Goal: Task Accomplishment & Management: Manage account settings

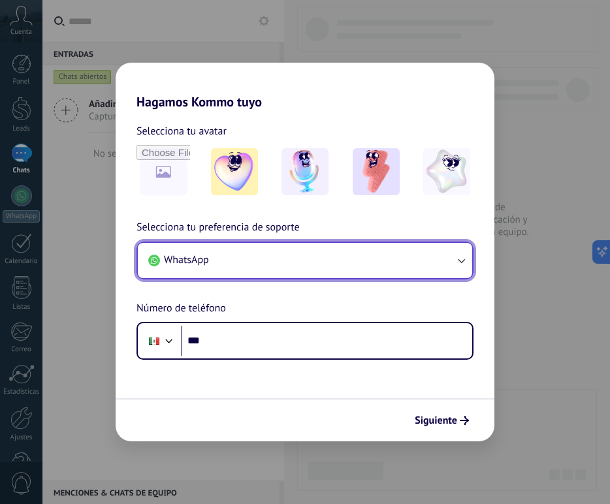
click at [313, 250] on button "WhatsApp" at bounding box center [305, 260] width 335 height 35
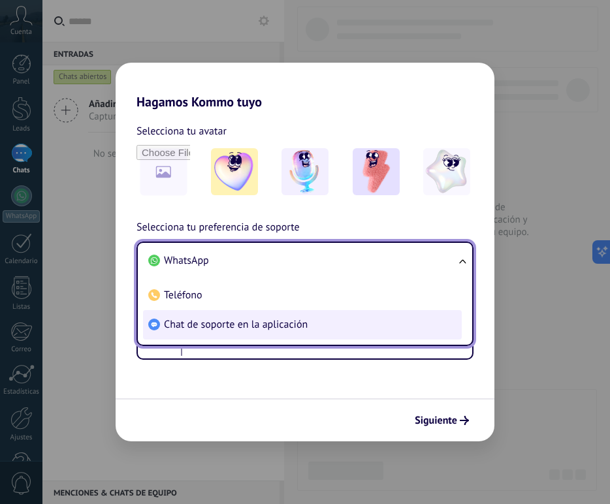
click at [237, 333] on li "Chat de soporte en la aplicación" at bounding box center [302, 324] width 319 height 29
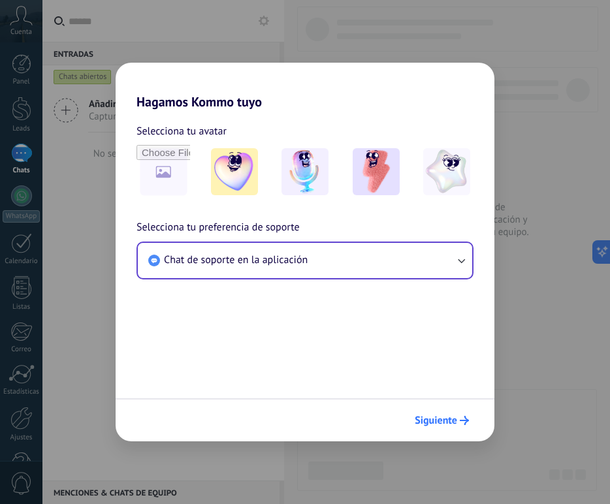
click at [449, 412] on button "Siguiente" at bounding box center [442, 421] width 66 height 22
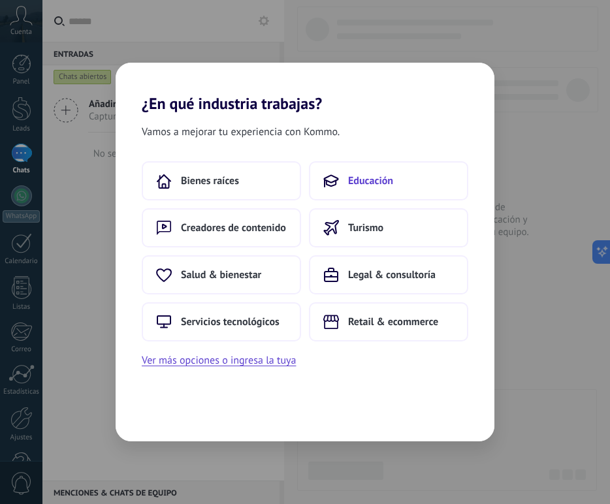
click at [395, 184] on button "Educación" at bounding box center [388, 180] width 159 height 39
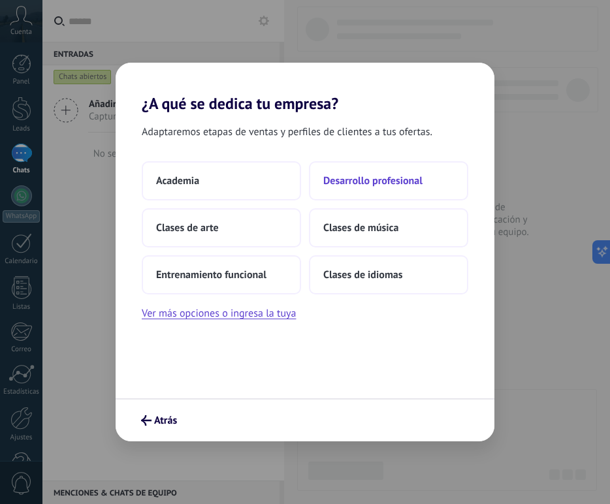
click at [378, 187] on span "Desarrollo profesional" at bounding box center [372, 180] width 99 height 13
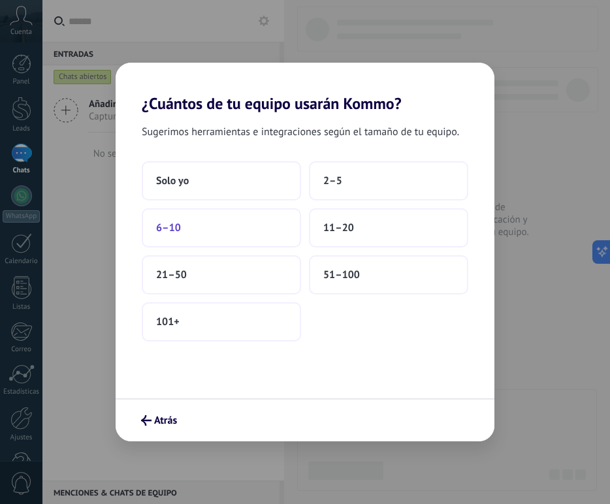
click at [257, 240] on button "6–10" at bounding box center [221, 227] width 159 height 39
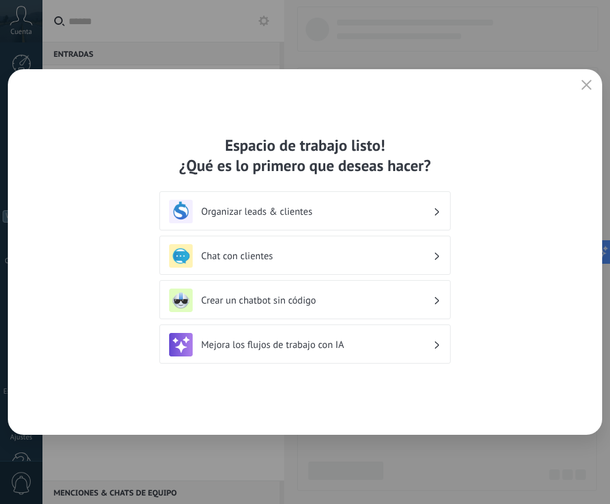
click at [331, 211] on h3 "Organizar leads & clientes" at bounding box center [317, 212] width 232 height 12
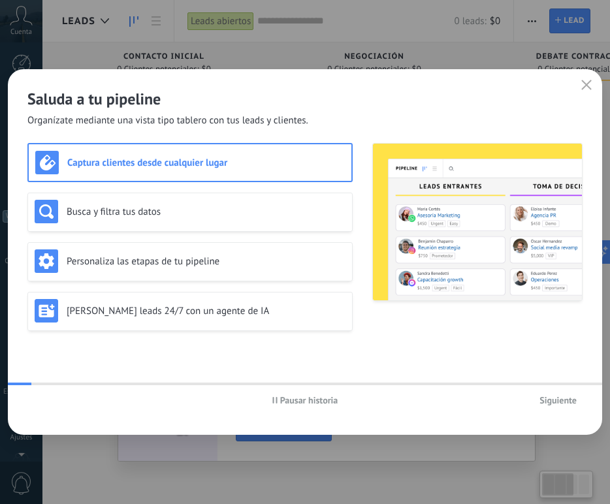
click at [593, 84] on button "button" at bounding box center [586, 85] width 17 height 18
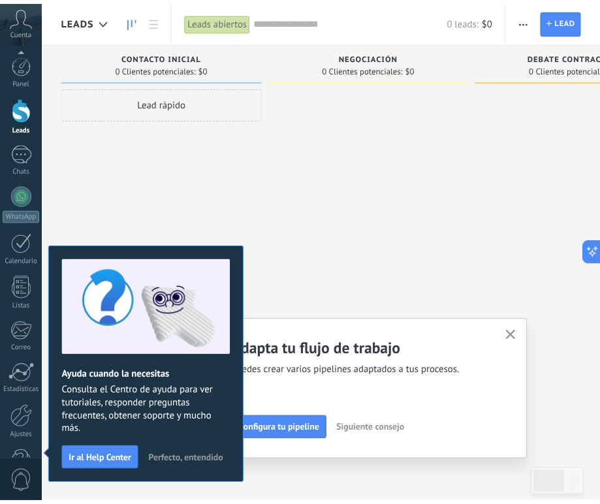
scroll to position [39, 0]
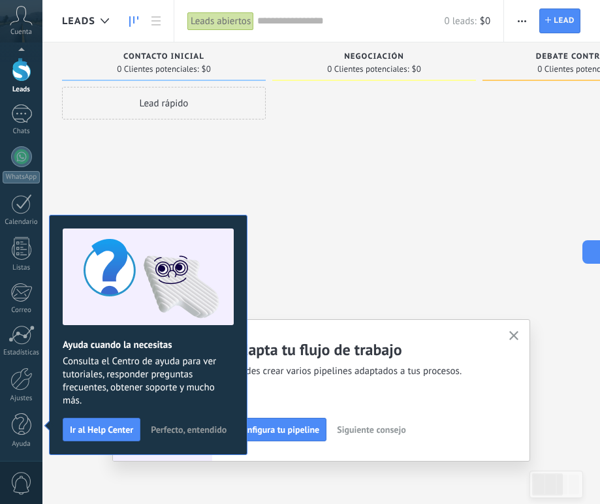
click at [174, 427] on span "Perfecto, entendido" at bounding box center [189, 429] width 76 height 9
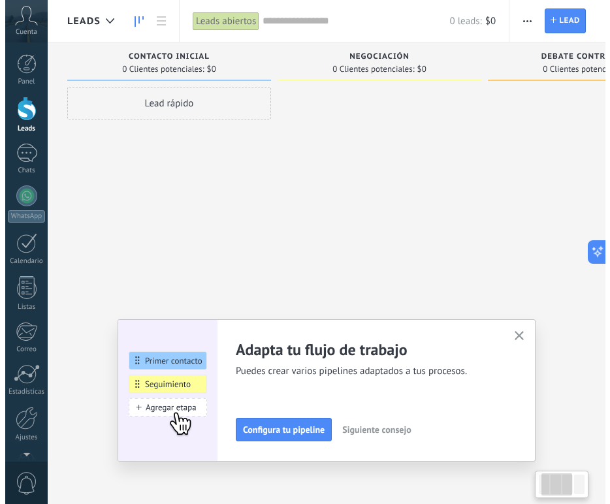
scroll to position [0, 316]
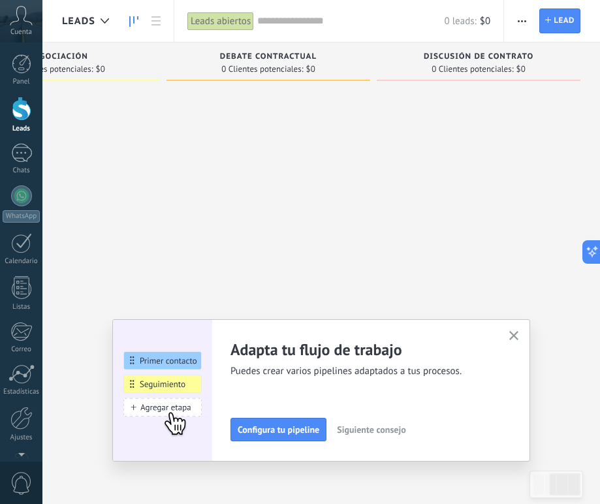
click at [515, 21] on button "button" at bounding box center [522, 20] width 19 height 25
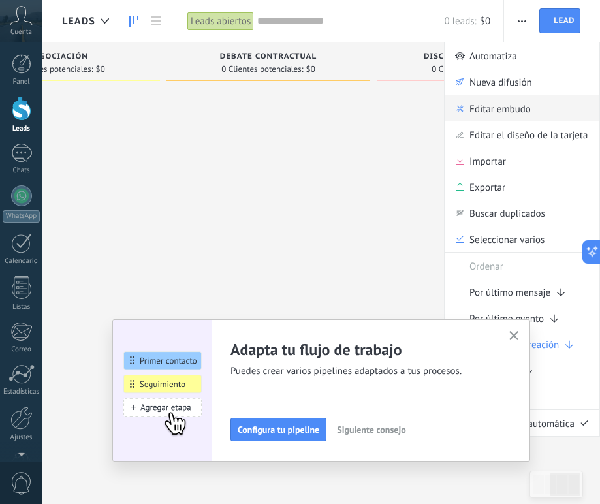
click at [487, 112] on span "Editar embudo" at bounding box center [500, 108] width 61 height 26
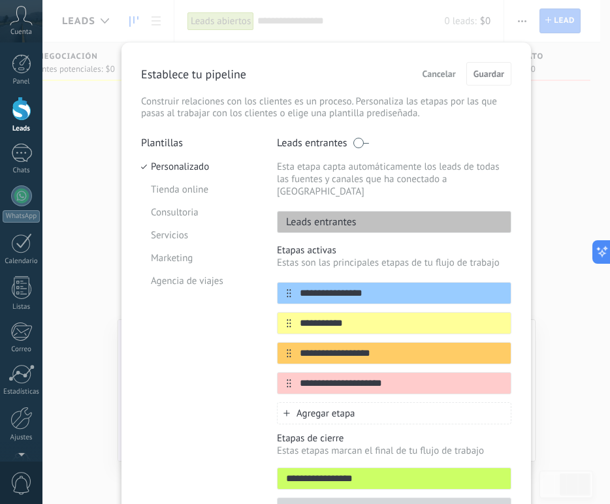
scroll to position [75, 0]
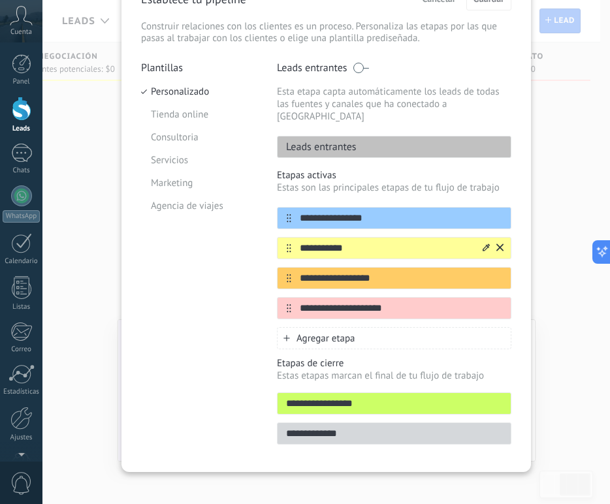
click at [342, 243] on input "**********" at bounding box center [385, 249] width 189 height 14
type input "*"
type input "**********"
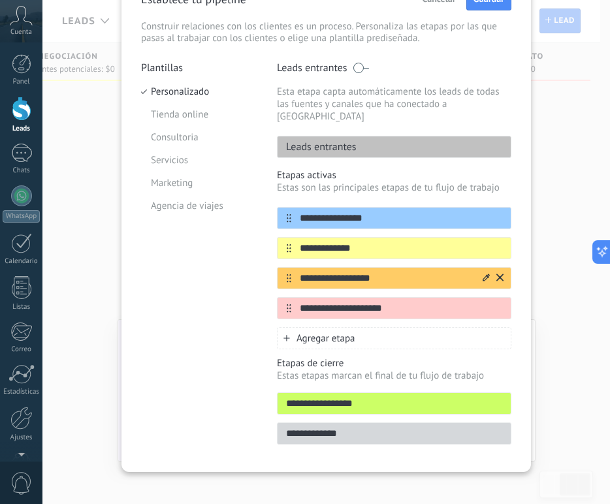
click at [340, 272] on input "**********" at bounding box center [385, 279] width 189 height 14
type input "*"
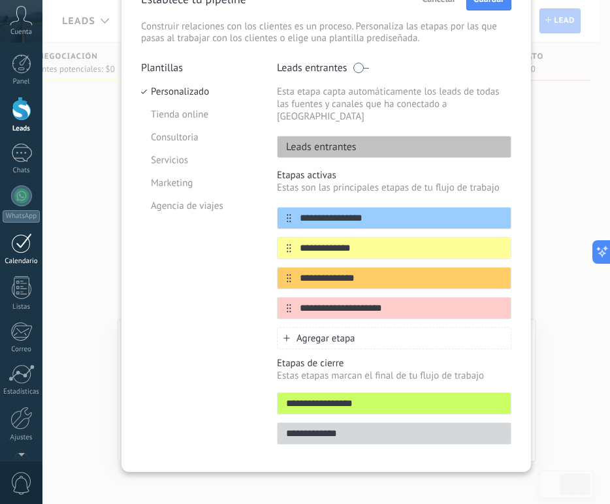
type input "**********"
click at [331, 302] on input "**********" at bounding box center [385, 309] width 189 height 14
type input "**********"
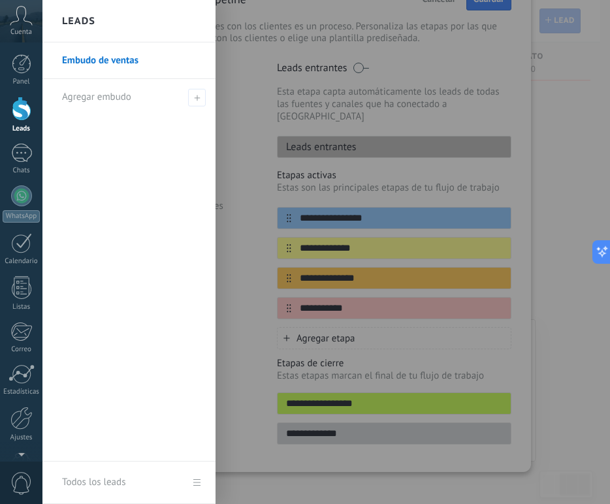
click at [374, 302] on div at bounding box center [347, 252] width 610 height 504
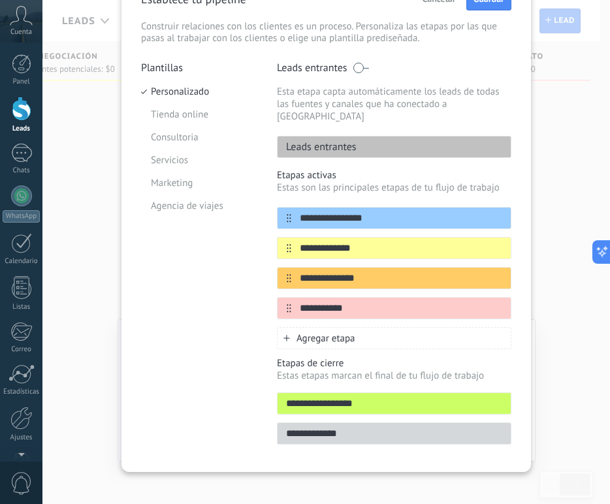
click at [321, 333] on span "Agregar etapa" at bounding box center [326, 339] width 59 height 12
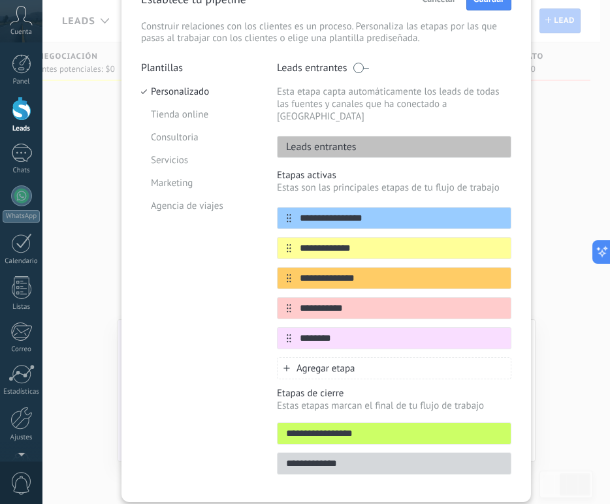
type input "********"
click at [316, 357] on div "Agregar etapa" at bounding box center [394, 368] width 235 height 22
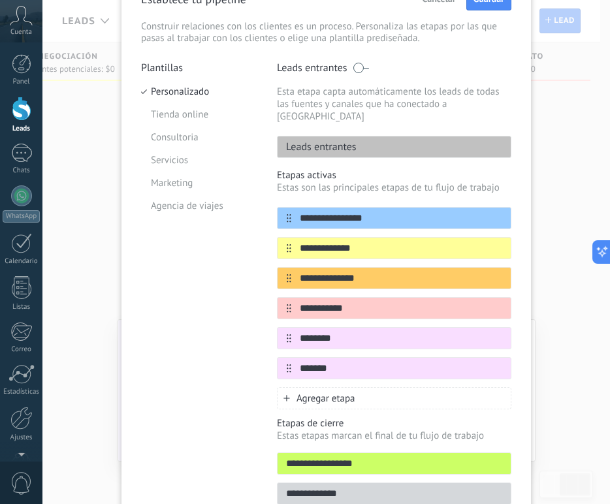
scroll to position [135, 0]
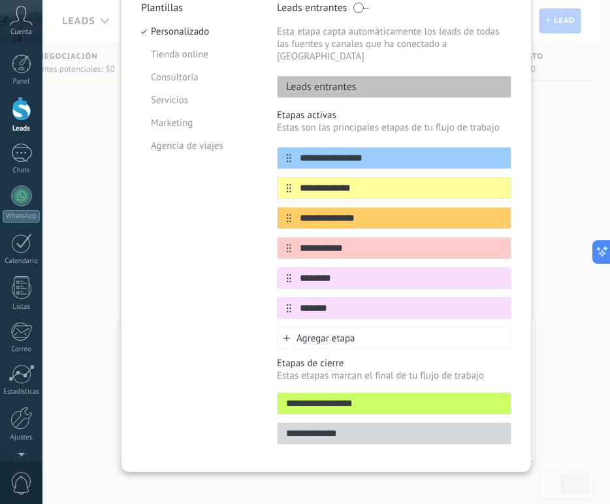
type input "*******"
click at [331, 397] on input "**********" at bounding box center [394, 404] width 233 height 14
type input "*****"
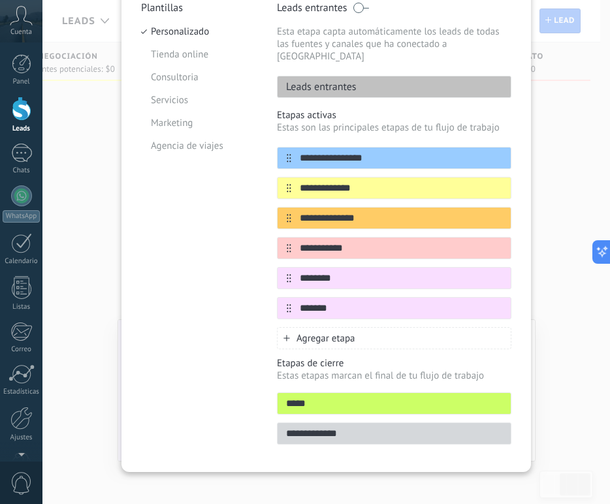
click at [338, 427] on input "**********" at bounding box center [394, 434] width 233 height 14
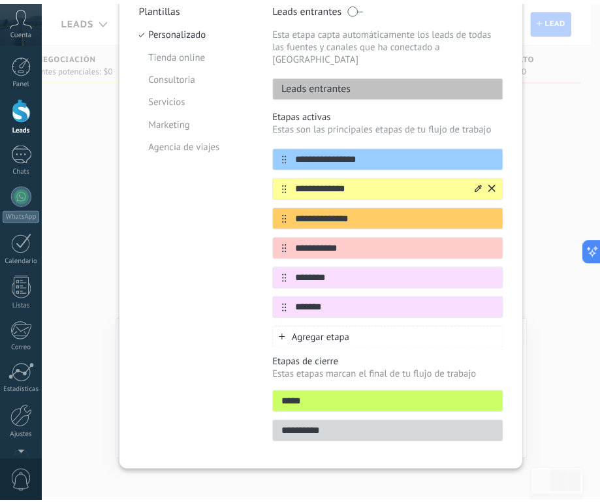
scroll to position [0, 0]
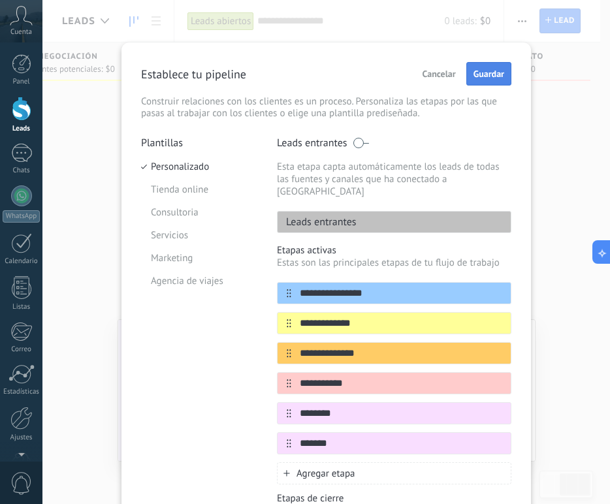
type input "**********"
click at [486, 70] on span "Guardar" at bounding box center [489, 73] width 31 height 9
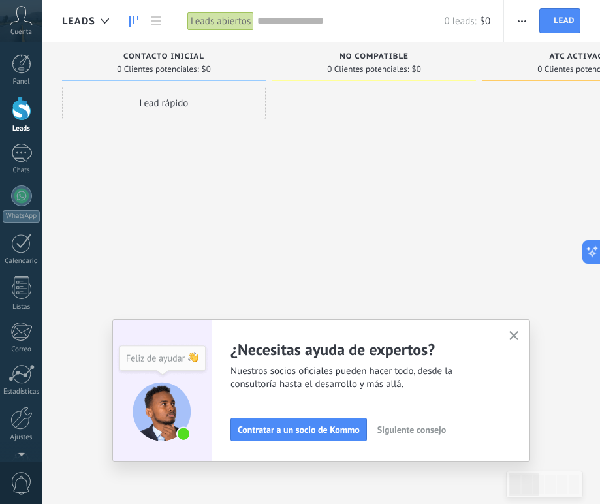
click at [515, 345] on button "button" at bounding box center [514, 337] width 16 height 18
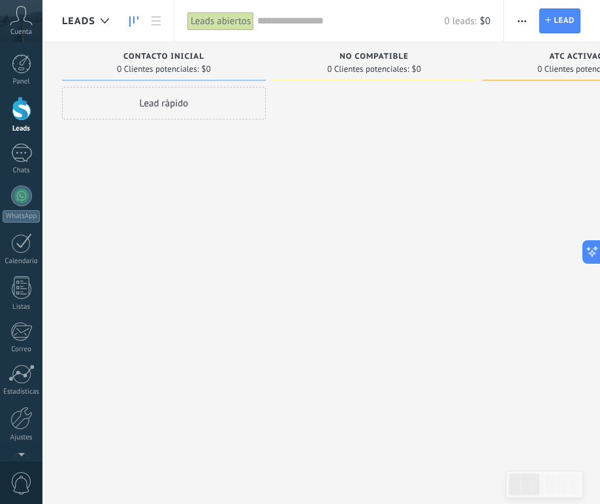
click at [520, 27] on span "button" at bounding box center [522, 20] width 8 height 25
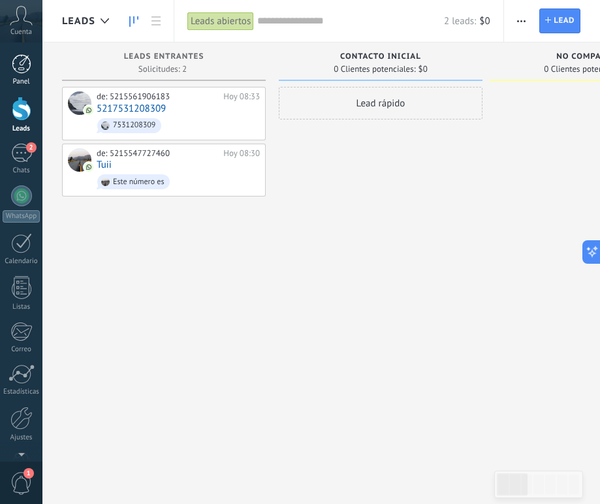
click at [31, 72] on link "Panel" at bounding box center [21, 70] width 42 height 32
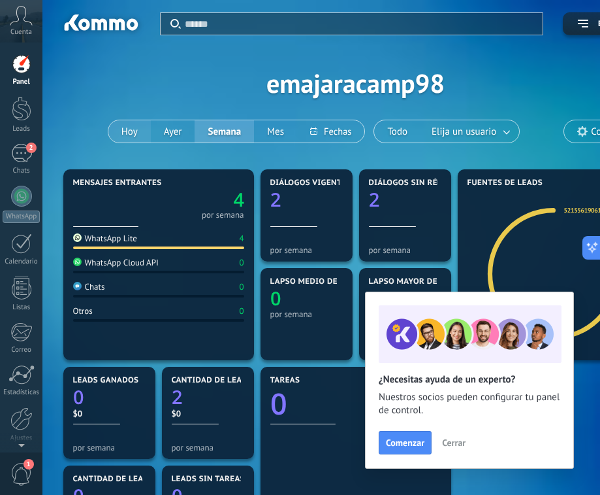
click at [127, 125] on button "Hoy" at bounding box center [129, 131] width 42 height 22
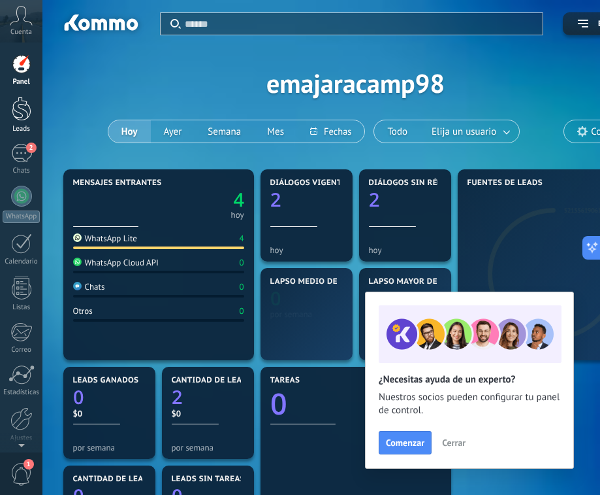
click at [12, 117] on div at bounding box center [22, 109] width 20 height 24
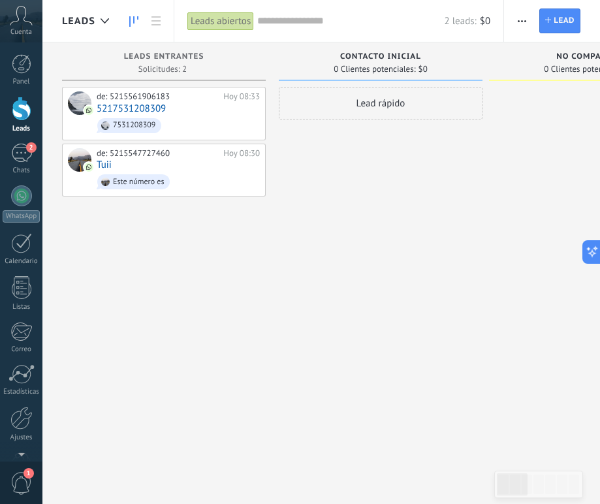
click at [519, 18] on span "button" at bounding box center [522, 20] width 8 height 25
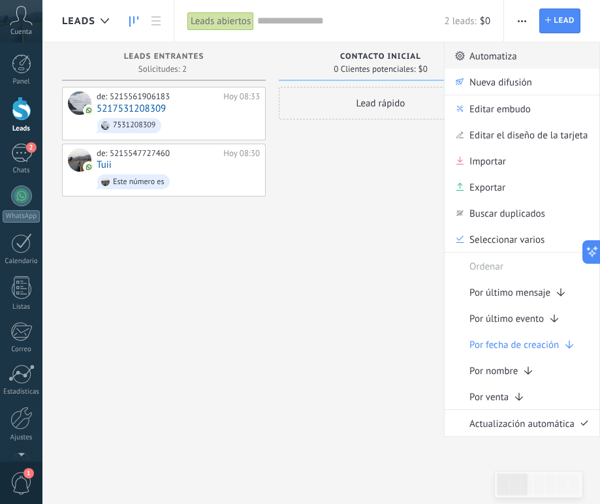
click at [504, 46] on span "Automatiza" at bounding box center [494, 55] width 48 height 26
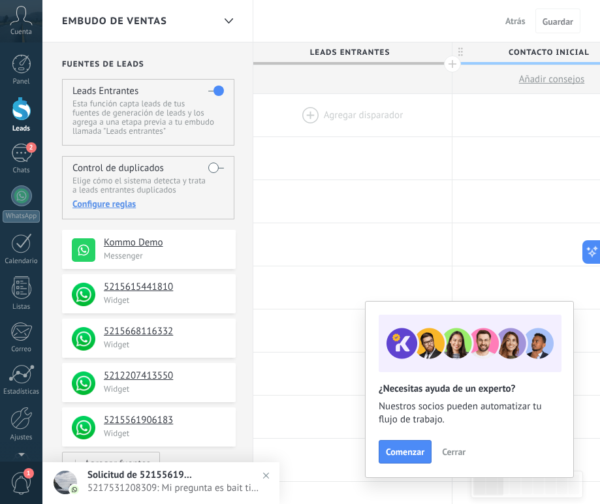
click at [312, 116] on div at bounding box center [352, 115] width 199 height 42
click at [304, 116] on div at bounding box center [352, 115] width 199 height 42
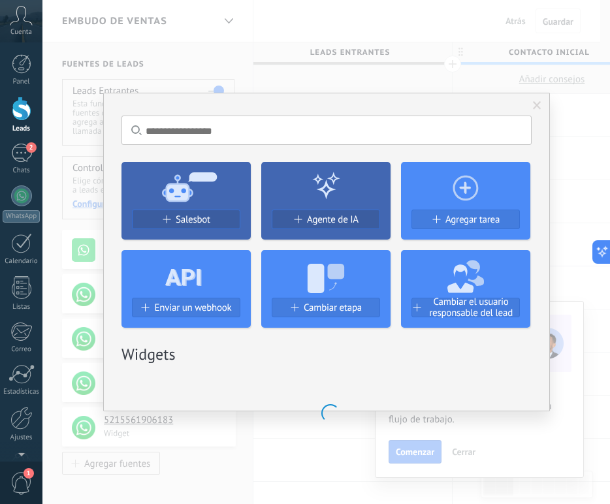
click at [227, 208] on div "Salesbot Agente de IA Agregar tarea Enviar un webhook Cambiar etapa Cambiar el …" at bounding box center [327, 240] width 410 height 176
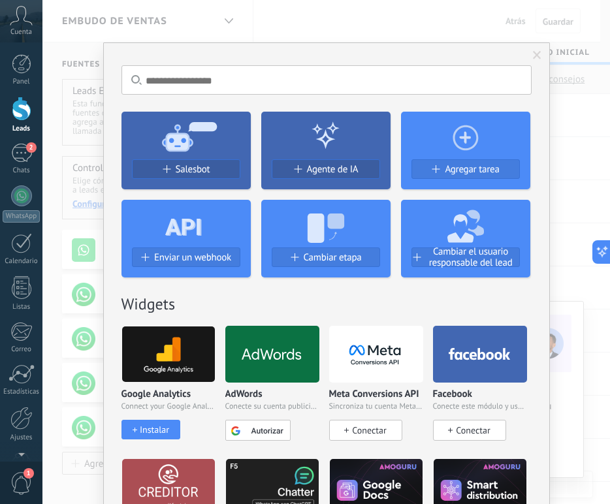
click at [215, 176] on button "Salesbot" at bounding box center [186, 169] width 108 height 20
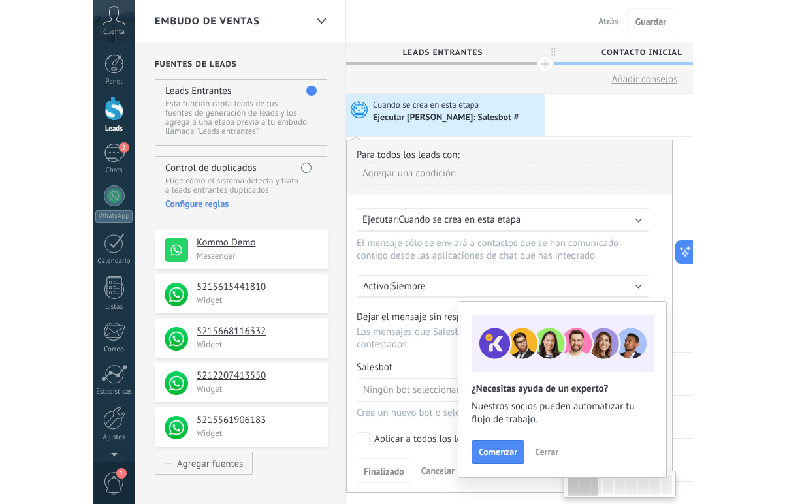
scroll to position [0, 25]
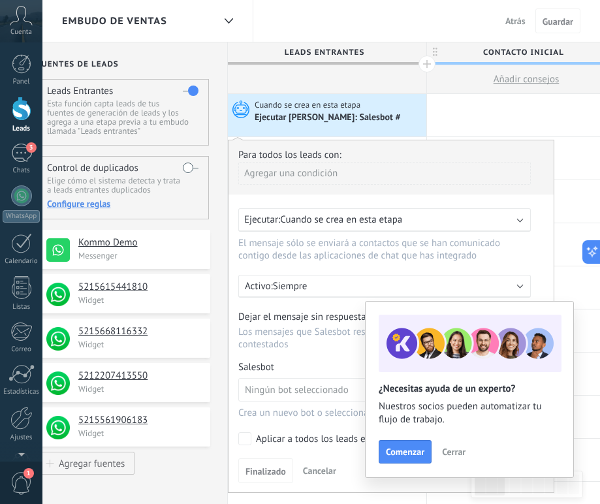
click at [453, 459] on button "Cerrar" at bounding box center [453, 452] width 35 height 20
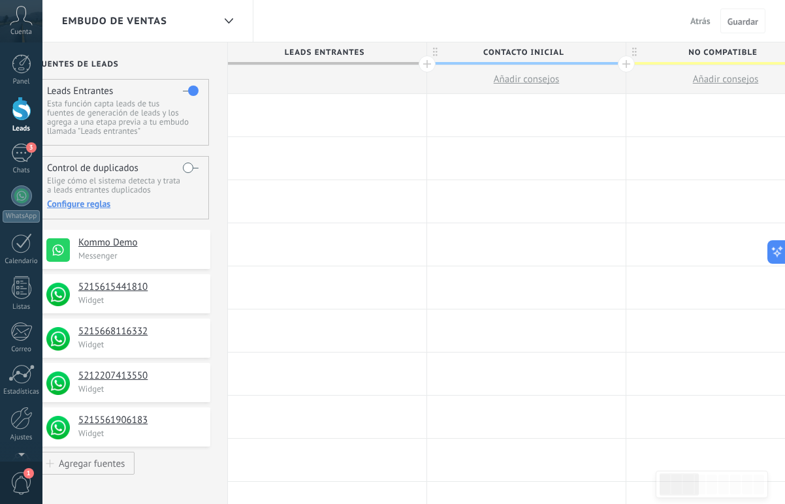
click at [325, 112] on div at bounding box center [327, 115] width 199 height 42
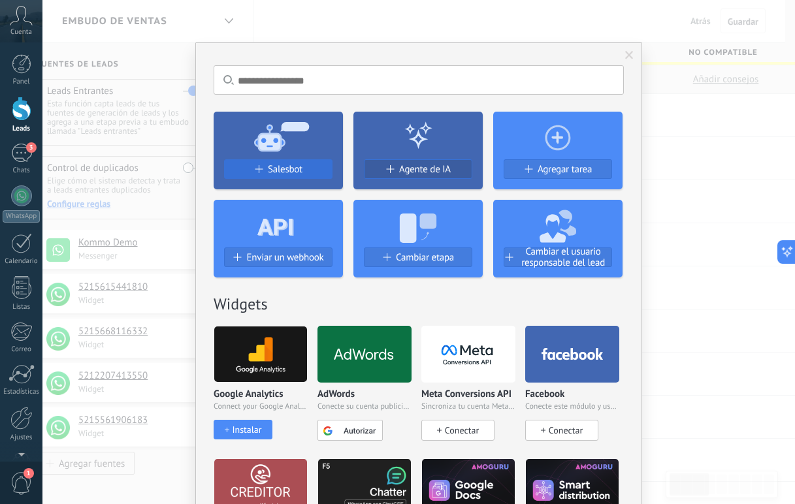
click at [301, 167] on div "Salesbot" at bounding box center [278, 169] width 107 height 11
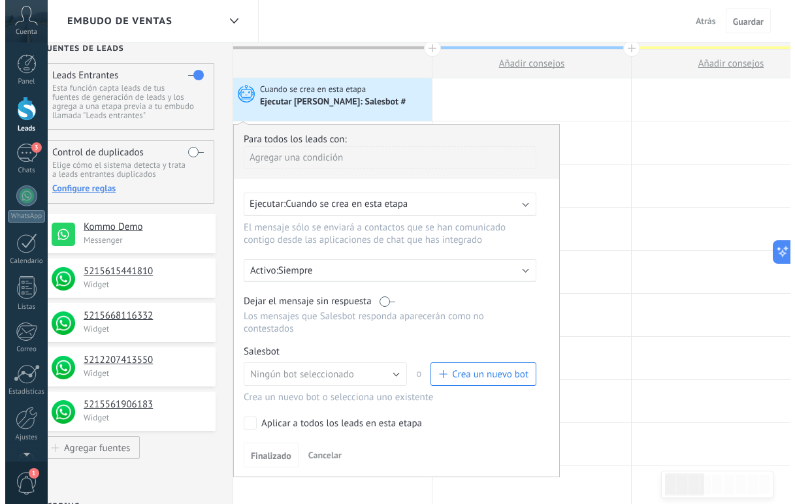
scroll to position [16, 0]
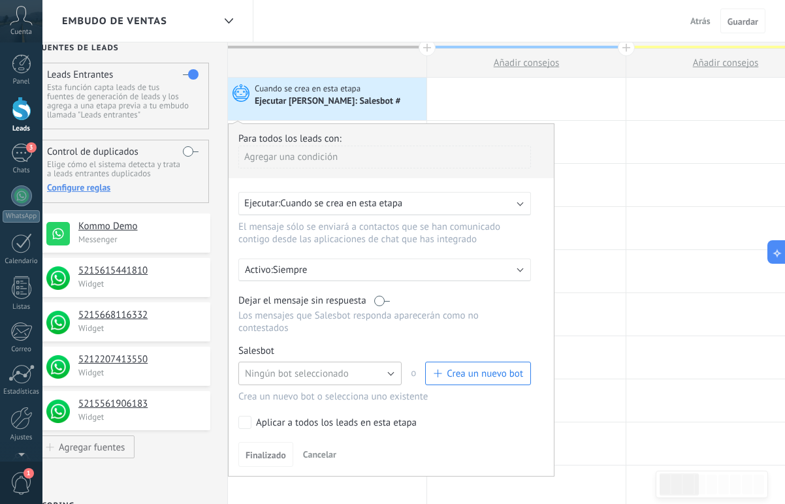
click at [354, 382] on button "Ningún bot seleccionado" at bounding box center [319, 374] width 163 height 24
click at [454, 376] on span "Crea un nuevo bot" at bounding box center [485, 374] width 76 height 12
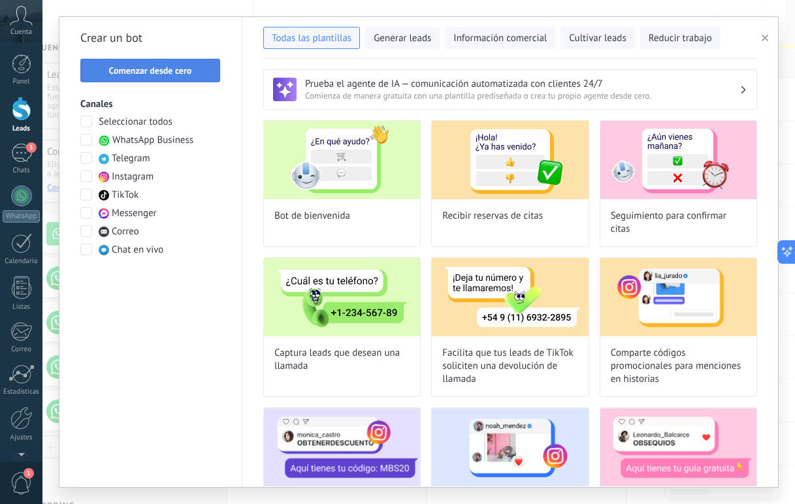
click at [159, 78] on button "Comenzar desde cero" at bounding box center [150, 71] width 140 height 24
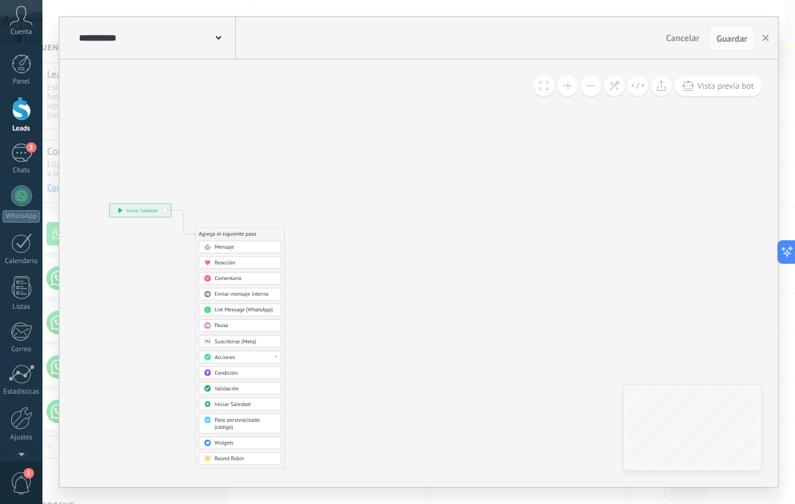
click at [278, 246] on div "Mensaje" at bounding box center [240, 247] width 82 height 12
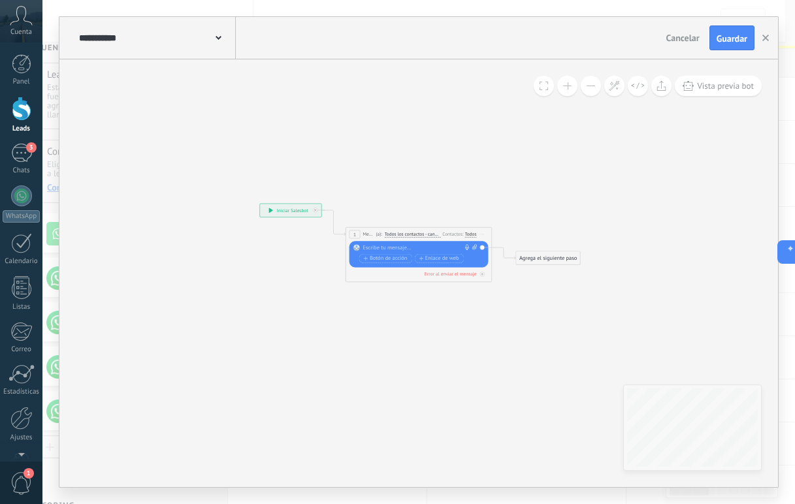
click at [441, 245] on div at bounding box center [417, 247] width 108 height 7
paste div
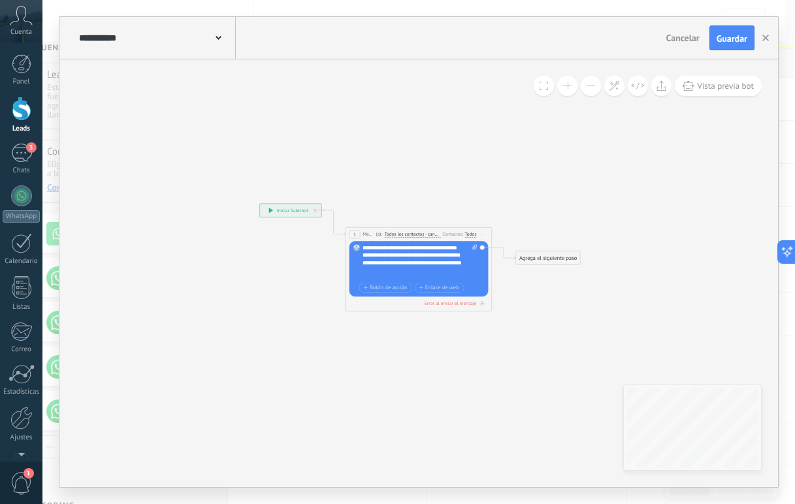
click at [534, 259] on div "Agrega el siguiente paso" at bounding box center [548, 258] width 64 height 12
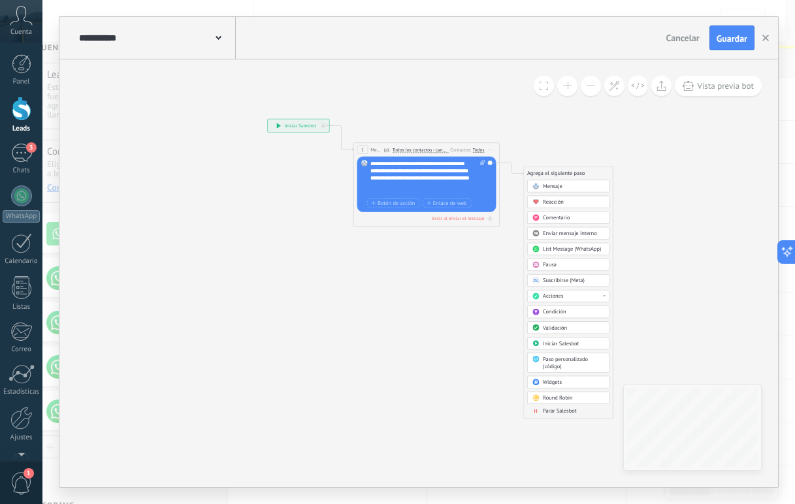
click at [560, 398] on span "Round Robin" at bounding box center [557, 398] width 29 height 7
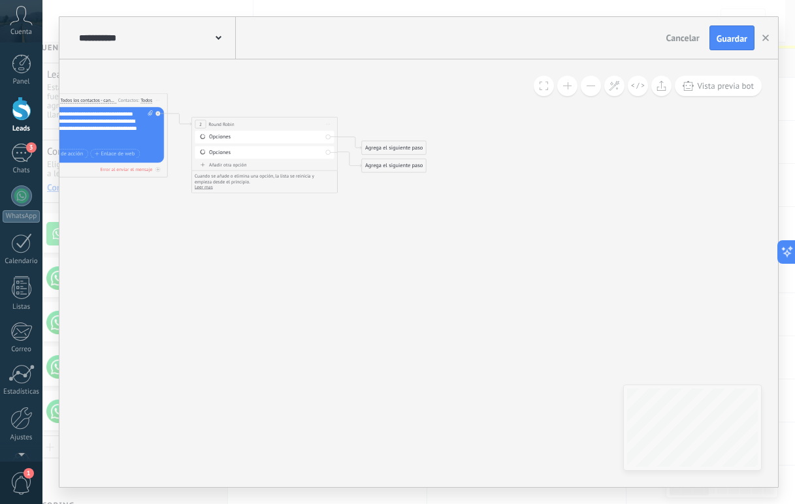
click at [214, 167] on div "Añadir otra opción" at bounding box center [264, 165] width 139 height 7
click at [216, 182] on div "Añadir otra opción" at bounding box center [264, 180] width 139 height 7
click at [214, 193] on div "Añadir otra opción" at bounding box center [264, 196] width 139 height 7
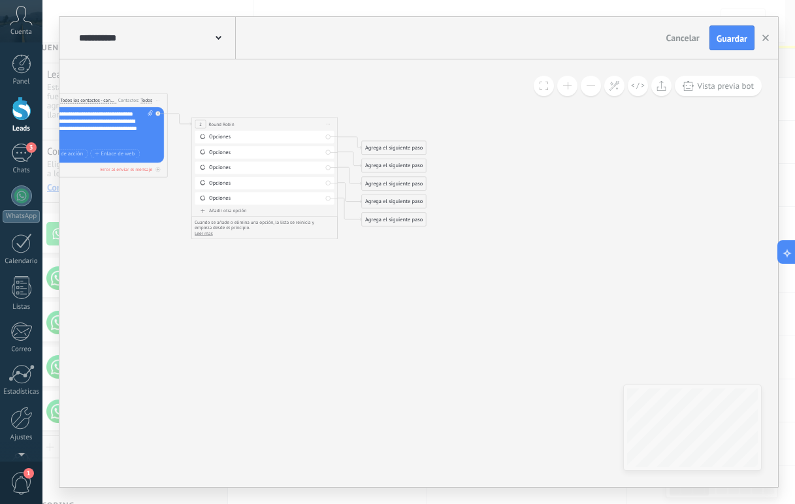
click at [218, 210] on div "Añadir otra opción" at bounding box center [264, 211] width 139 height 7
click at [220, 227] on div "Añadir otra opción" at bounding box center [264, 226] width 139 height 7
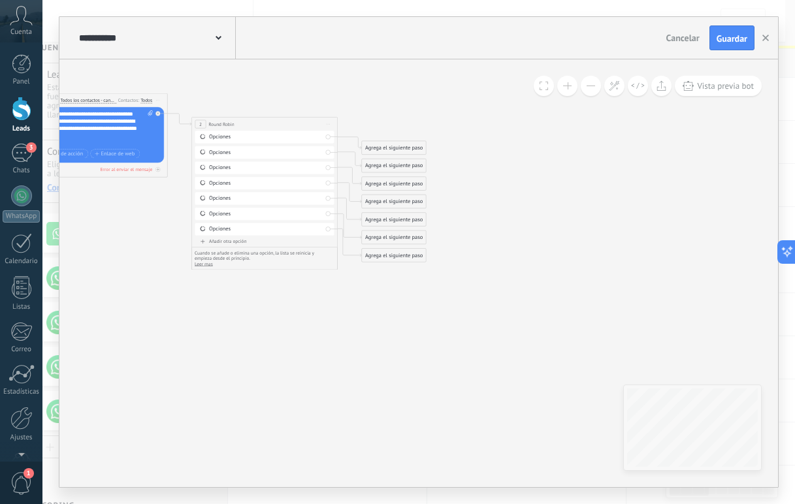
click at [218, 241] on div "Añadir otra opción" at bounding box center [264, 241] width 139 height 7
click at [387, 146] on div "Agrega el siguiente paso" at bounding box center [394, 148] width 64 height 12
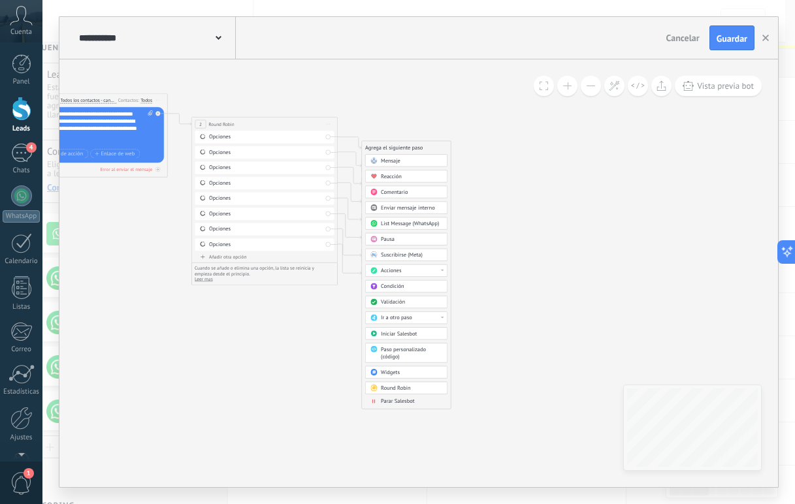
click at [415, 269] on div "Acciones" at bounding box center [411, 270] width 61 height 7
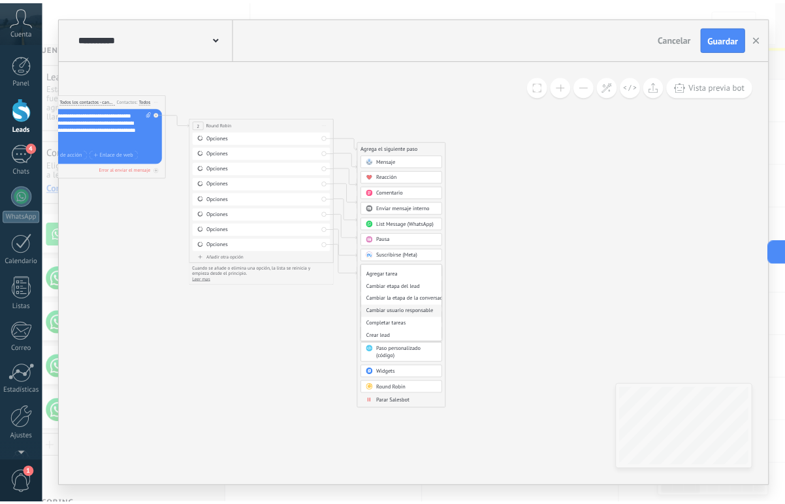
scroll to position [41, 0]
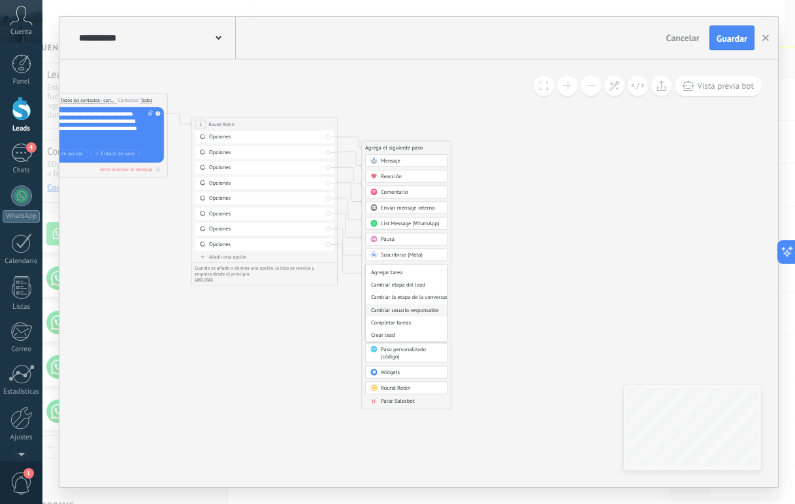
click at [419, 308] on div "Cambiar usuario responsable" at bounding box center [407, 310] width 82 height 12
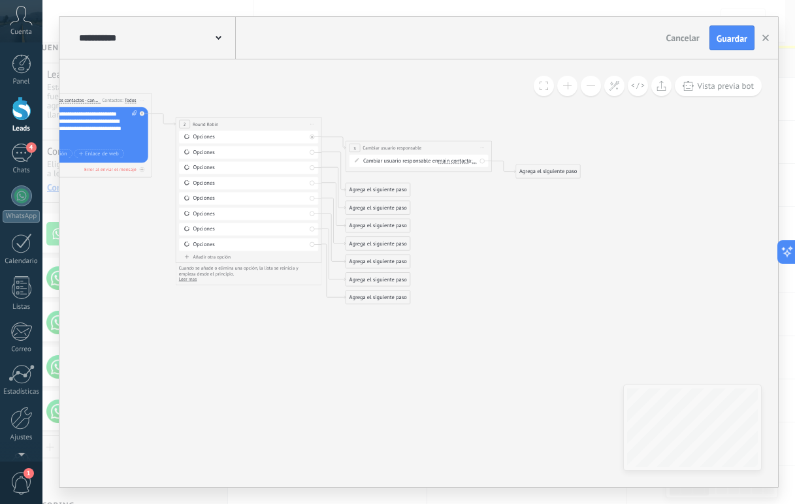
click at [481, 144] on span "Iniciar vista previa aquí Cambiar nombre Duplicar Borrar" at bounding box center [482, 147] width 12 height 10
click at [506, 181] on div "Duplicar" at bounding box center [516, 183] width 73 height 12
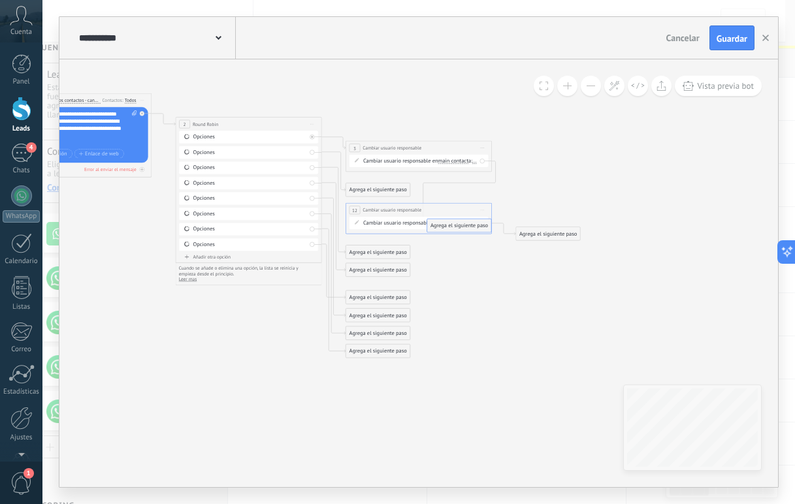
drag, startPoint x: 533, startPoint y: 167, endPoint x: 445, endPoint y: 222, distance: 103.9
click at [449, 223] on span "main contact" at bounding box center [453, 223] width 30 height 6
click at [449, 223] on button "main contact" at bounding box center [479, 223] width 91 height 13
click at [459, 159] on span "main contact" at bounding box center [453, 161] width 30 height 6
click at [459, 159] on button "main contact" at bounding box center [479, 160] width 91 height 13
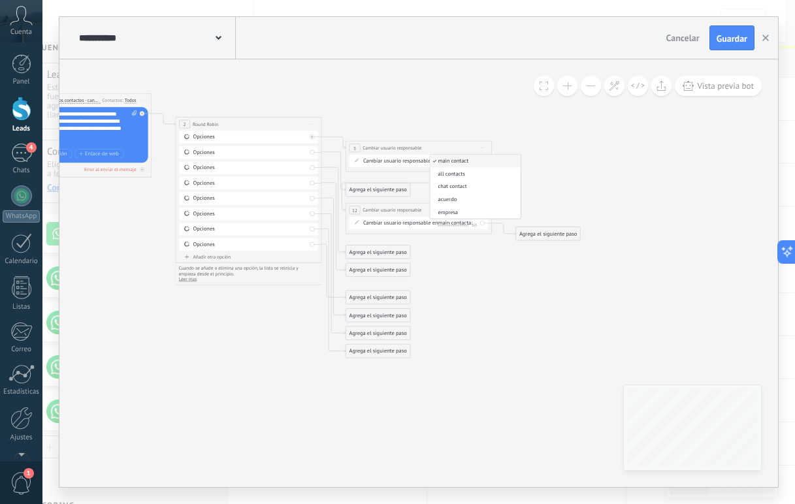
click at [478, 274] on icon at bounding box center [238, 213] width 1002 height 655
click at [600, 82] on icon at bounding box center [614, 85] width 11 height 11
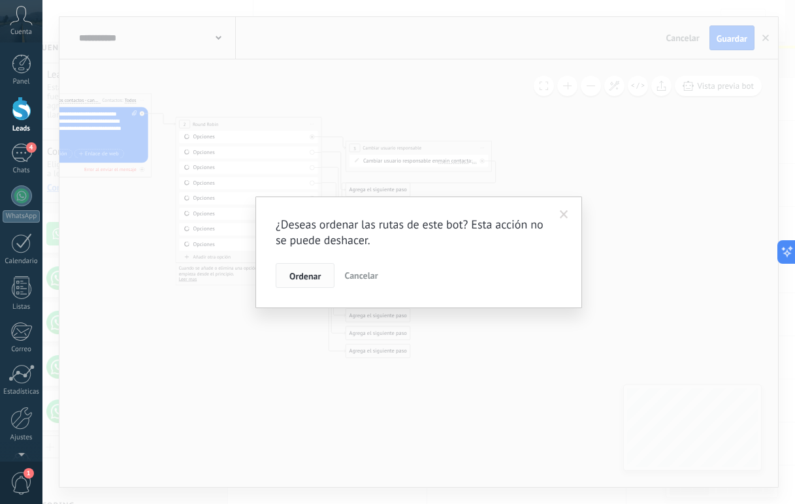
click at [322, 279] on button "Ordenar" at bounding box center [305, 275] width 59 height 25
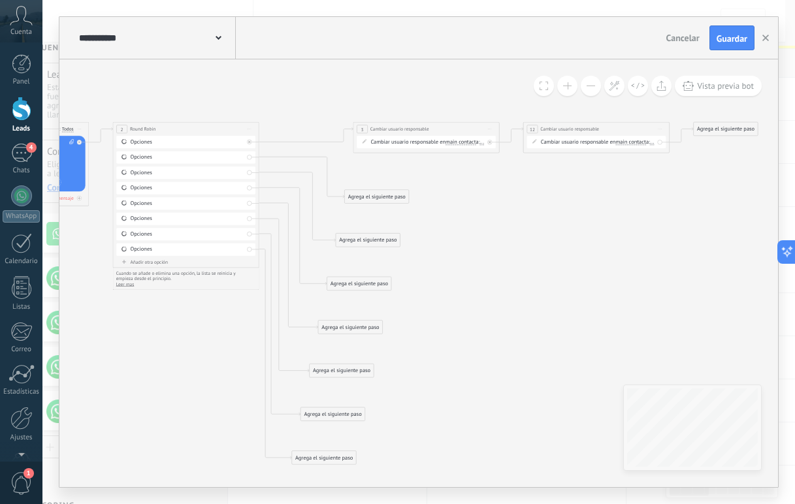
click at [490, 127] on span "Iniciar vista previa aquí Cambiar nombre Duplicar Borrar" at bounding box center [490, 129] width 12 height 10
click at [510, 169] on div "Duplicar" at bounding box center [523, 164] width 73 height 12
click at [600, 128] on span "Iniciar vista previa aquí Cambiar nombre Duplicar Borrar" at bounding box center [660, 129] width 12 height 10
click at [600, 162] on icon at bounding box center [664, 163] width 5 height 5
click at [487, 194] on span "Iniciar vista previa aquí Cambiar nombre Duplicar Borrar" at bounding box center [490, 191] width 12 height 10
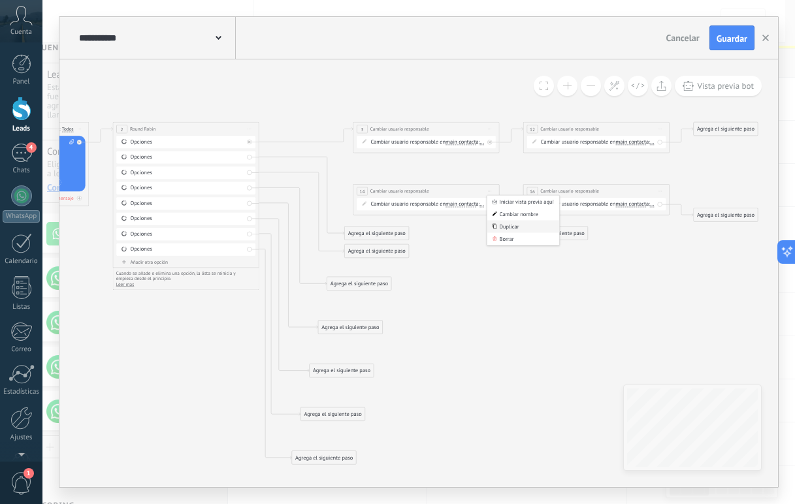
click at [503, 227] on div "Duplicar" at bounding box center [523, 226] width 73 height 12
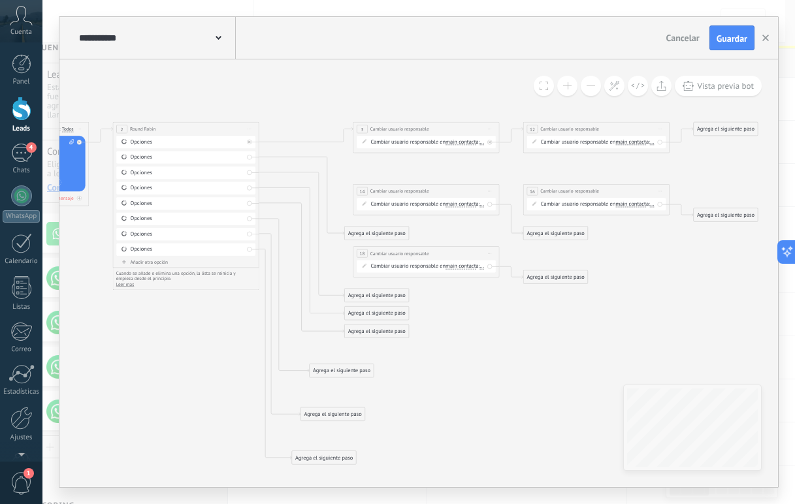
click at [600, 189] on span "Iniciar vista previa aquí Cambiar nombre Duplicar Borrar" at bounding box center [660, 191] width 12 height 10
click at [600, 228] on icon at bounding box center [664, 225] width 5 height 5
drag, startPoint x: 540, startPoint y: 231, endPoint x: 566, endPoint y: 214, distance: 30.6
drag, startPoint x: 548, startPoint y: 299, endPoint x: 583, endPoint y: 269, distance: 46.3
drag, startPoint x: 391, startPoint y: 231, endPoint x: 419, endPoint y: 205, distance: 38.4
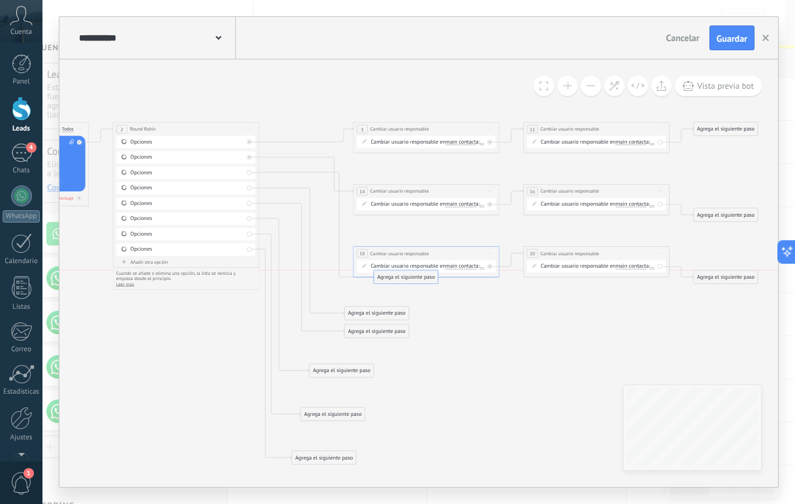
drag, startPoint x: 389, startPoint y: 295, endPoint x: 418, endPoint y: 280, distance: 33.0
click at [490, 253] on icon at bounding box center [490, 253] width 4 height 1
click at [519, 283] on div "Duplicar" at bounding box center [523, 289] width 73 height 12
drag, startPoint x: 378, startPoint y: 359, endPoint x: 361, endPoint y: 361, distance: 17.1
click at [361, 361] on div "Agrega el siguiente paso" at bounding box center [359, 361] width 64 height 12
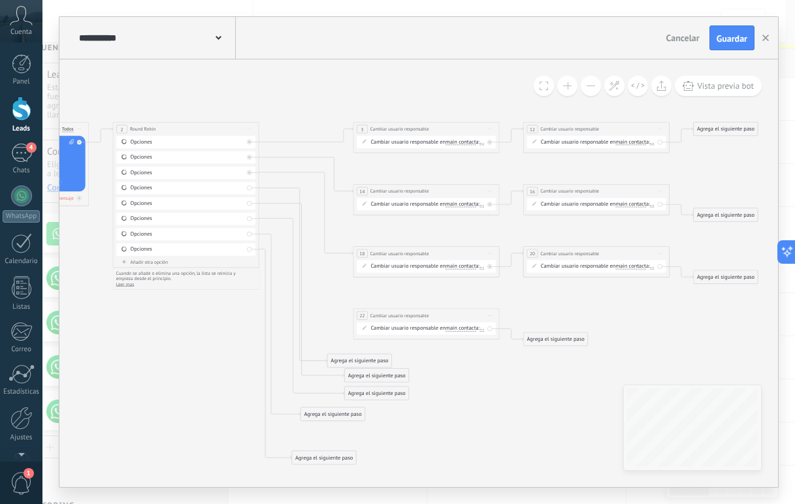
click at [600, 137] on div "Cambiar usuario responsable en main contact main contact all contacts chat cont…" at bounding box center [596, 142] width 139 height 12
click at [600, 141] on span "main contact" at bounding box center [630, 142] width 30 height 6
click at [600, 141] on button "main contact" at bounding box center [657, 142] width 91 height 13
click at [600, 177] on li "acuerdo" at bounding box center [653, 180] width 91 height 13
click at [600, 203] on span "main contact" at bounding box center [630, 204] width 30 height 6
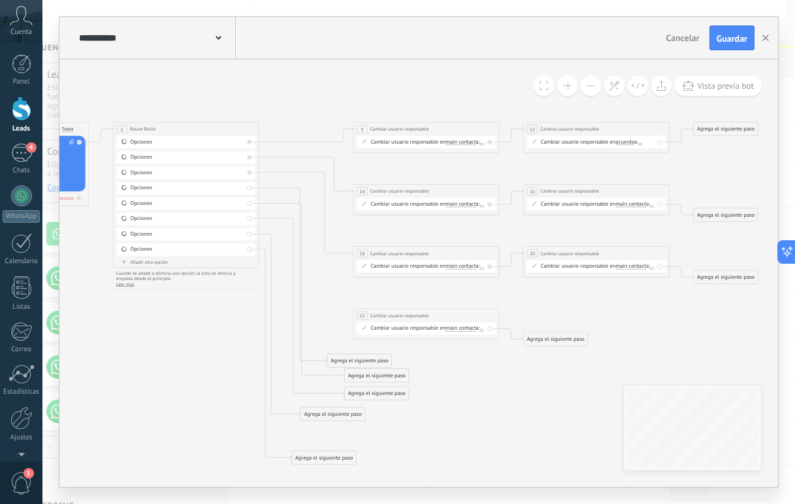
click at [600, 203] on button "main contact" at bounding box center [657, 204] width 91 height 13
click at [600, 241] on span "acuerdo" at bounding box center [652, 243] width 89 height 7
click at [600, 266] on span "main contact" at bounding box center [630, 267] width 30 height 6
click at [600, 266] on button "main contact" at bounding box center [657, 266] width 91 height 13
click at [600, 302] on span "acuerdo" at bounding box center [652, 305] width 89 height 7
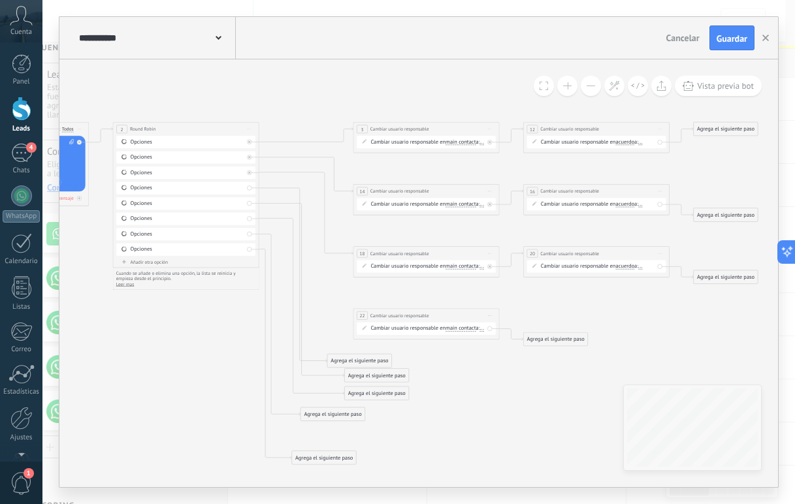
click at [600, 256] on span "Iniciar vista previa aquí Cambiar nombre Duplicar Borrar" at bounding box center [660, 253] width 12 height 10
click at [600, 291] on div "Duplicar" at bounding box center [693, 289] width 73 height 12
drag, startPoint x: 572, startPoint y: 346, endPoint x: 594, endPoint y: 333, distance: 25.6
drag, startPoint x: 380, startPoint y: 366, endPoint x: 426, endPoint y: 342, distance: 52.0
click at [495, 314] on span "Iniciar vista previa aquí Cambiar nombre Duplicar Borrar" at bounding box center [490, 315] width 12 height 10
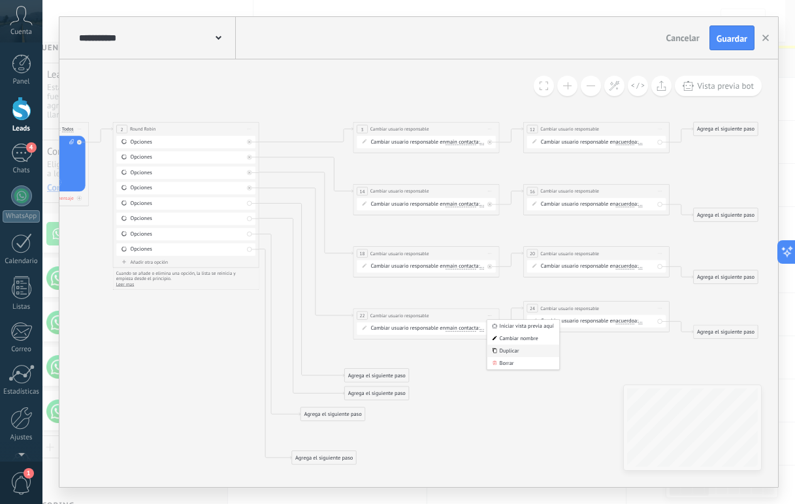
click at [511, 354] on div "Duplicar" at bounding box center [523, 351] width 73 height 12
click at [600, 306] on span "Iniciar vista previa aquí Cambiar nombre Duplicar Borrar" at bounding box center [660, 308] width 12 height 10
click at [600, 344] on div "Duplicar" at bounding box center [693, 344] width 73 height 12
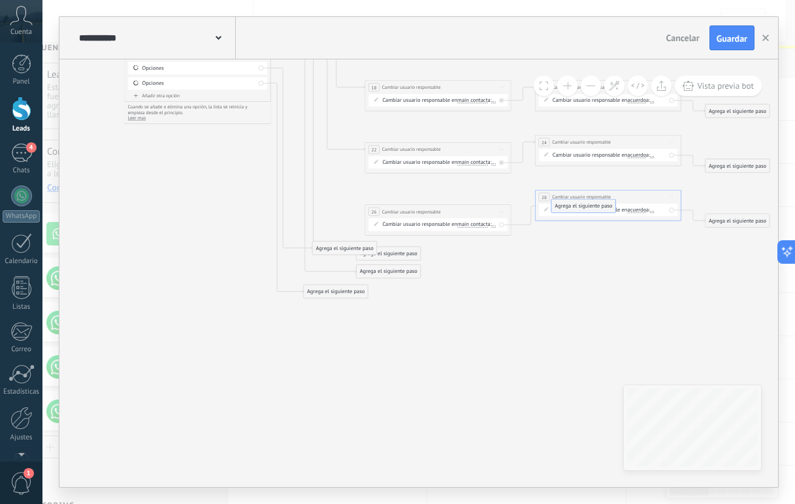
drag, startPoint x: 564, startPoint y: 230, endPoint x: 581, endPoint y: 200, distance: 34.5
drag, startPoint x: 332, startPoint y: 246, endPoint x: 403, endPoint y: 233, distance: 72.4
click at [500, 212] on icon at bounding box center [502, 212] width 4 height 1
click at [514, 242] on div "Duplicar" at bounding box center [534, 247] width 73 height 12
click at [600, 195] on span "Iniciar vista previa aquí Cambiar nombre Duplicar Borrar" at bounding box center [672, 197] width 12 height 10
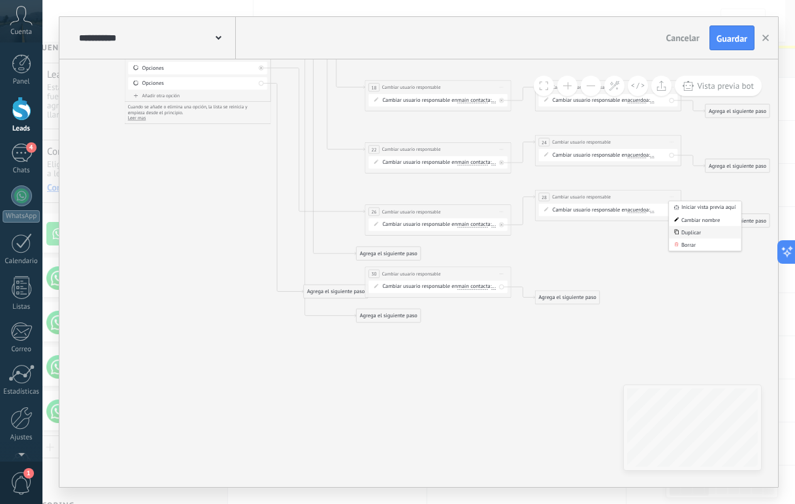
click at [600, 235] on div "Duplicar" at bounding box center [705, 232] width 73 height 12
click at [504, 274] on span "Iniciar vista previa aquí Cambiar nombre Duplicar Borrar" at bounding box center [502, 274] width 12 height 10
click at [511, 308] on div "Duplicar" at bounding box center [534, 309] width 73 height 12
click at [600, 250] on span "Iniciar vista previa aquí Cambiar nombre Duplicar Borrar" at bounding box center [672, 252] width 12 height 10
click at [600, 288] on div "Duplicar" at bounding box center [705, 287] width 73 height 12
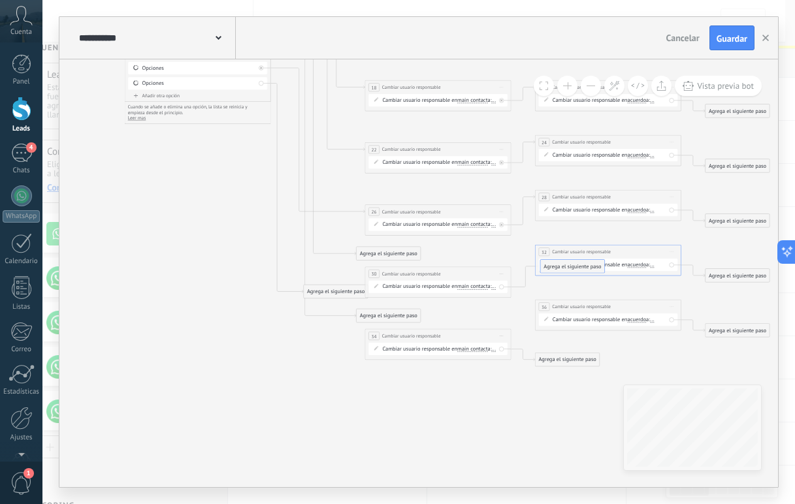
drag, startPoint x: 575, startPoint y: 337, endPoint x: 581, endPoint y: 262, distance: 75.4
drag, startPoint x: 568, startPoint y: 353, endPoint x: 574, endPoint y: 341, distance: 13.1
drag, startPoint x: 568, startPoint y: 359, endPoint x: 589, endPoint y: 314, distance: 49.1
click at [499, 337] on span "Iniciar vista previa aquí Cambiar nombre Duplicar Borrar" at bounding box center [502, 336] width 12 height 10
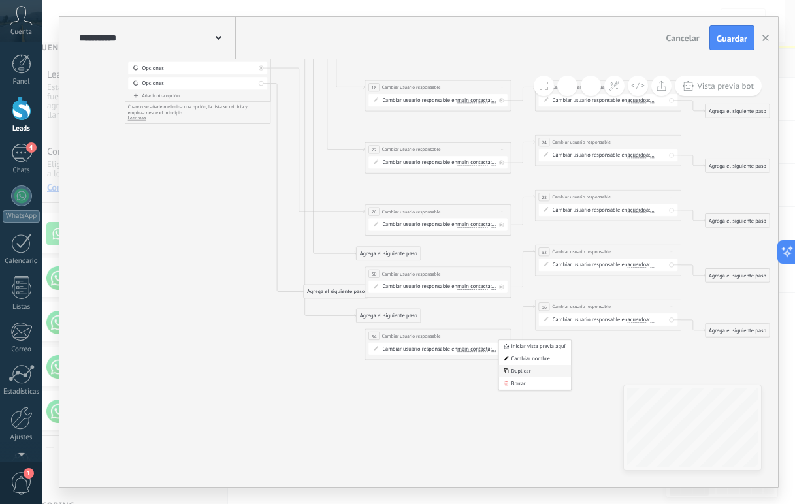
click at [512, 372] on div "Duplicar" at bounding box center [534, 371] width 73 height 12
click at [600, 303] on span "Iniciar vista previa aquí Cambiar nombre Duplicar Borrar" at bounding box center [672, 307] width 12 height 10
click at [600, 341] on div "Duplicar" at bounding box center [705, 342] width 73 height 12
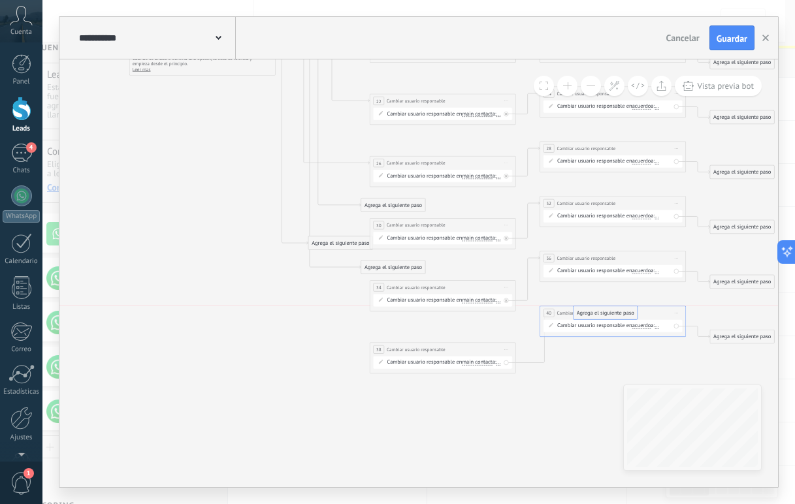
drag, startPoint x: 573, startPoint y: 371, endPoint x: 606, endPoint y: 312, distance: 68.2
drag, startPoint x: 350, startPoint y: 242, endPoint x: 408, endPoint y: 242, distance: 58.1
drag, startPoint x: 399, startPoint y: 204, endPoint x: 386, endPoint y: 308, distance: 104.6
click at [386, 308] on div "Agrega el siguiente paso" at bounding box center [361, 304] width 64 height 12
drag, startPoint x: 385, startPoint y: 264, endPoint x: 386, endPoint y: 363, distance: 99.3
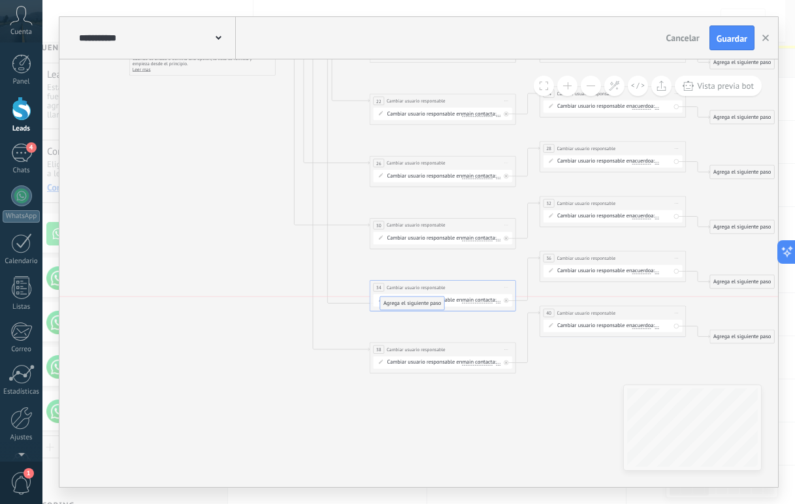
drag, startPoint x: 381, startPoint y: 327, endPoint x: 413, endPoint y: 301, distance: 41.7
click at [600, 84] on icon at bounding box center [614, 85] width 11 height 11
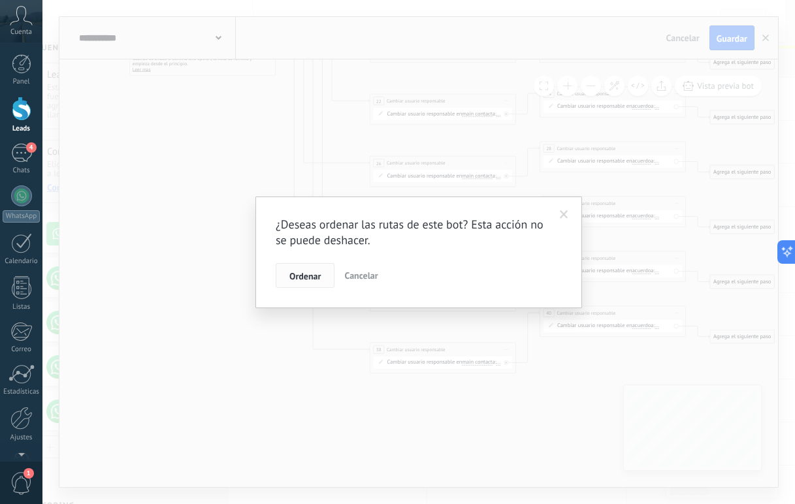
click at [299, 277] on span "Ordenar" at bounding box center [304, 276] width 31 height 9
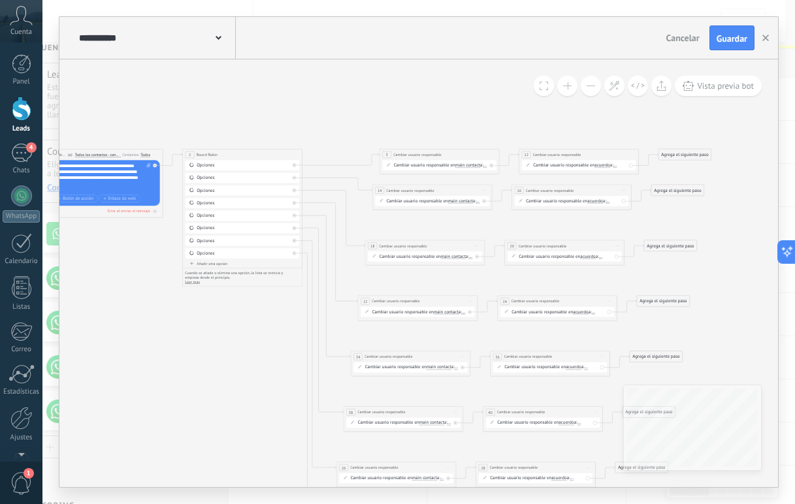
click at [219, 38] on use at bounding box center [219, 38] width 6 height 4
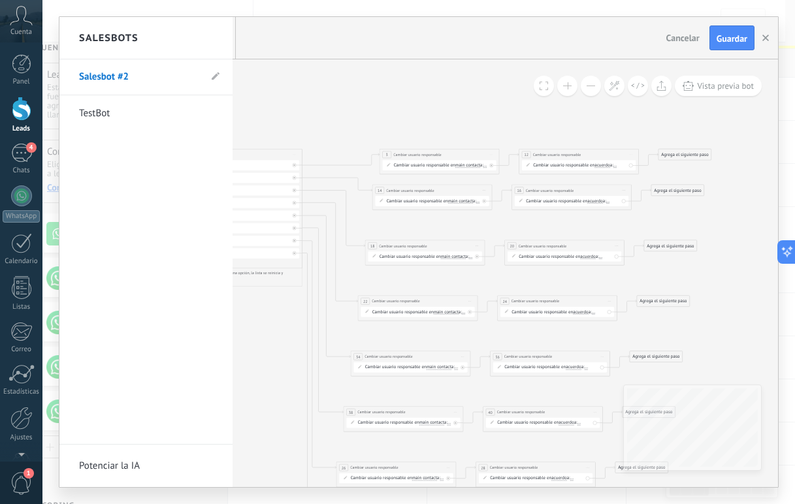
click at [211, 81] on li "Salesbot #2" at bounding box center [145, 77] width 173 height 36
click at [213, 74] on icon at bounding box center [216, 77] width 8 height 8
click at [116, 80] on input "**********" at bounding box center [125, 77] width 93 height 21
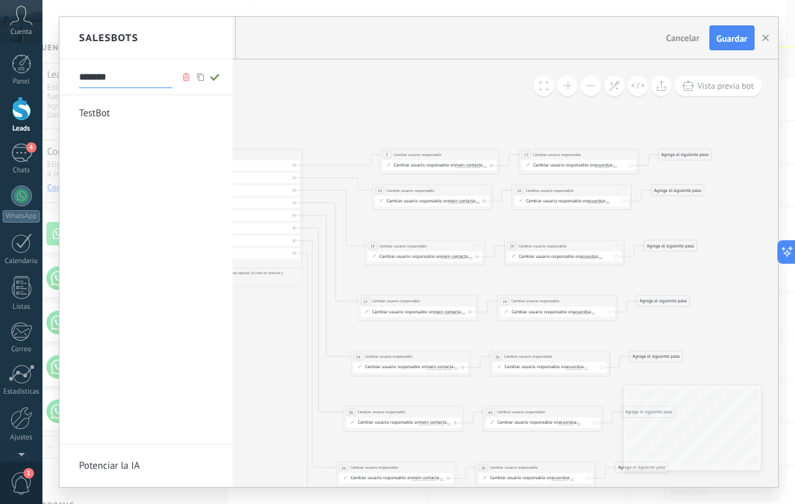
type input "********"
click at [370, 216] on div at bounding box center [418, 252] width 719 height 470
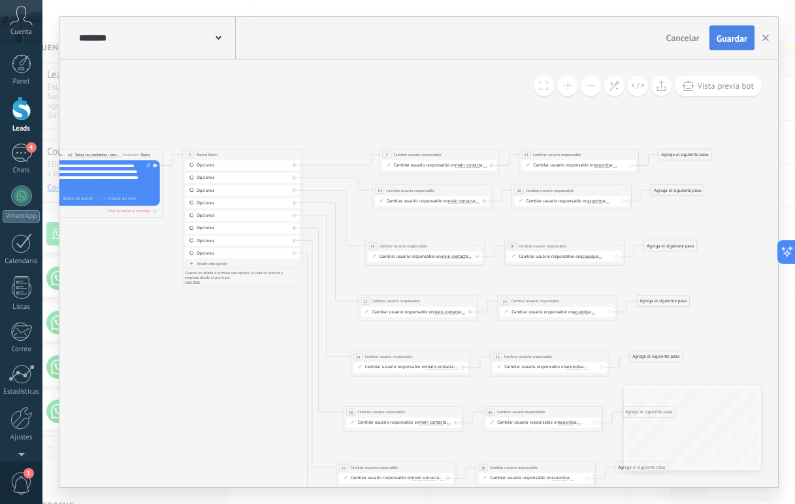
click at [600, 38] on span "Guardar" at bounding box center [732, 38] width 31 height 9
click at [226, 33] on div "******** Facebook" at bounding box center [156, 38] width 160 height 42
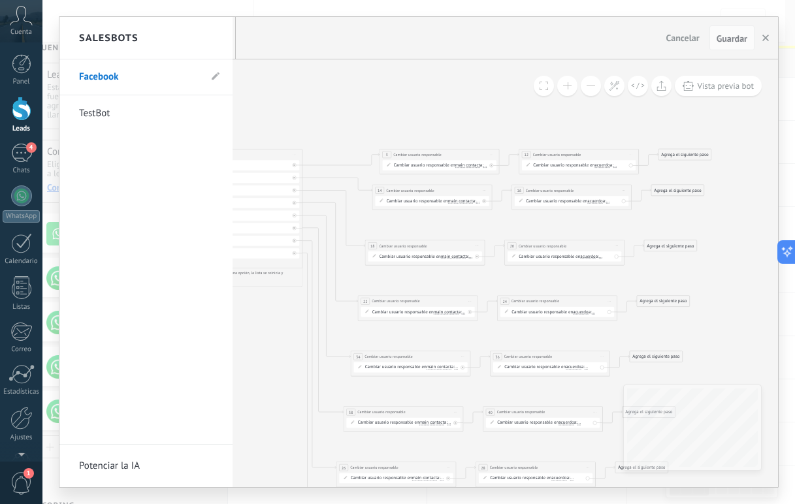
click at [110, 72] on link "Facebook" at bounding box center [139, 77] width 121 height 37
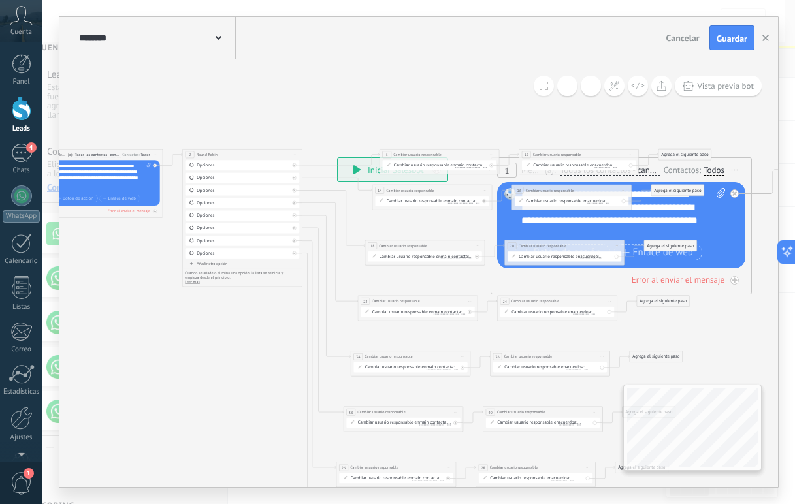
click at [220, 39] on icon at bounding box center [219, 38] width 6 height 4
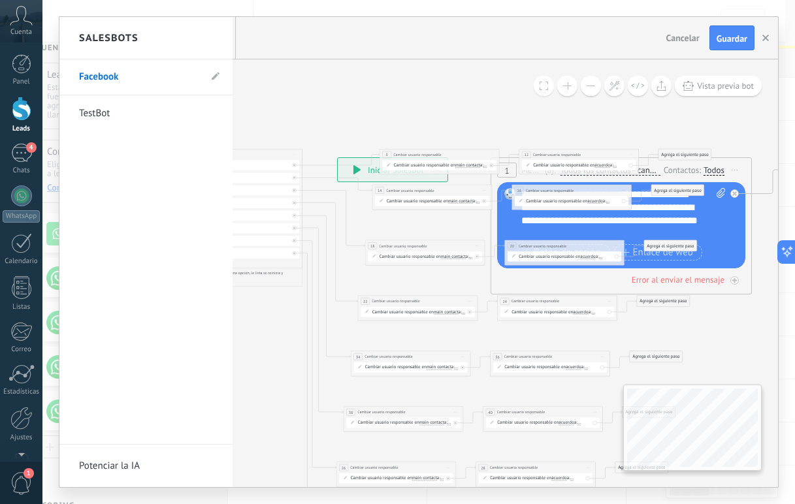
click at [210, 78] on li "Facebook" at bounding box center [145, 77] width 173 height 36
click at [214, 78] on use at bounding box center [216, 77] width 8 height 8
click at [199, 76] on use at bounding box center [200, 77] width 7 height 8
click at [119, 114] on input "**********" at bounding box center [133, 113] width 108 height 21
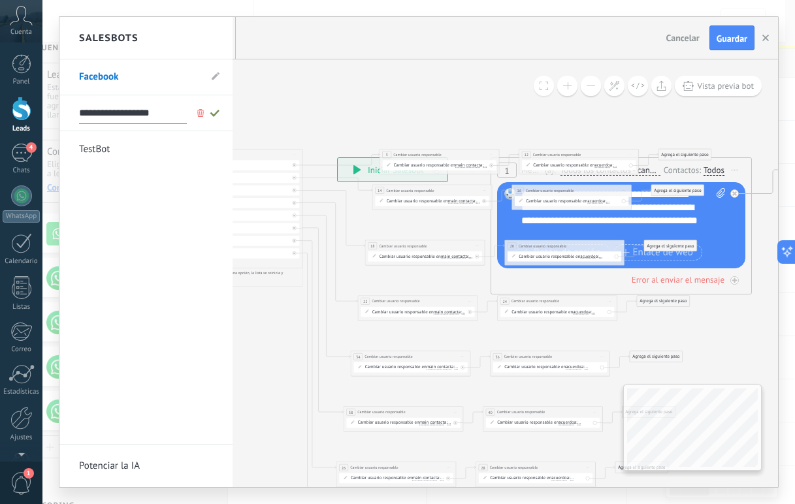
click at [119, 114] on input "**********" at bounding box center [133, 113] width 108 height 21
type input "******"
click at [217, 112] on icon at bounding box center [215, 113] width 14 height 8
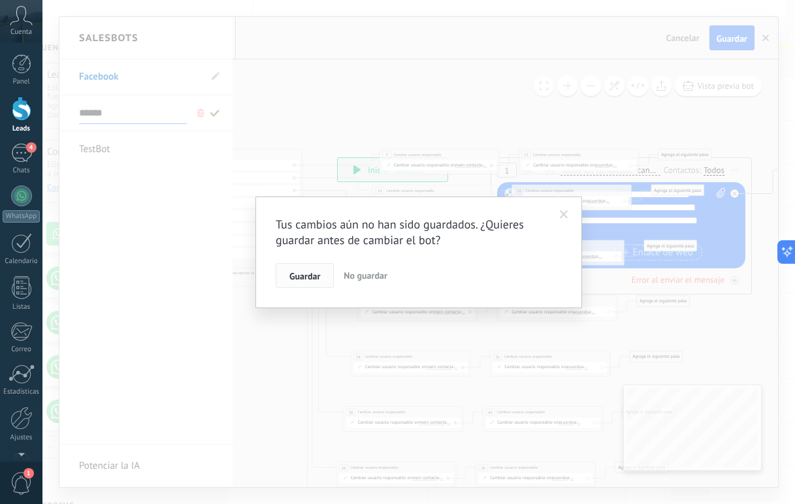
click at [320, 274] on button "Guardar" at bounding box center [305, 275] width 58 height 25
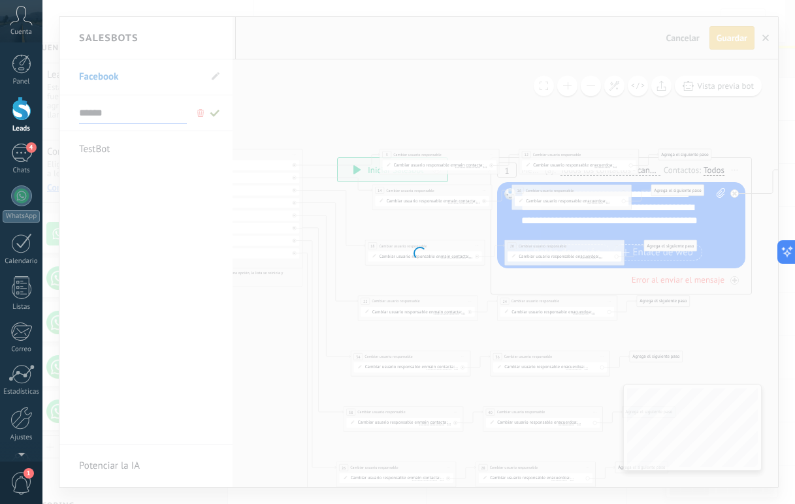
type input "******"
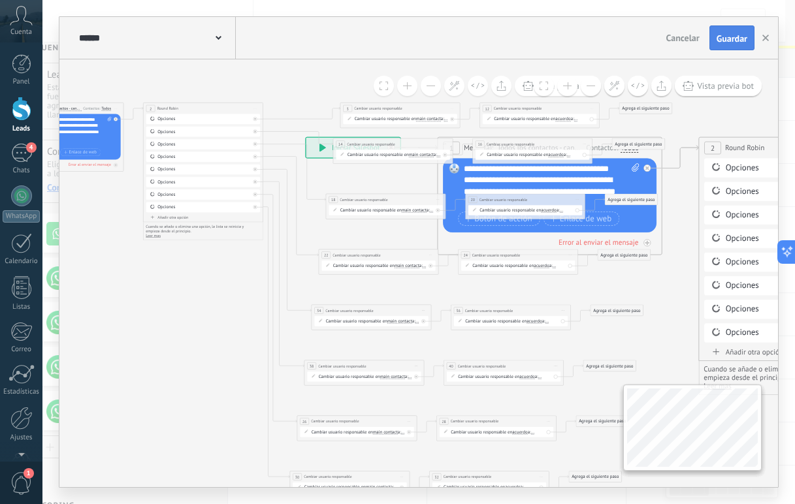
click at [600, 31] on button "Guardar" at bounding box center [732, 37] width 45 height 25
click at [600, 35] on button "button" at bounding box center [766, 37] width 20 height 25
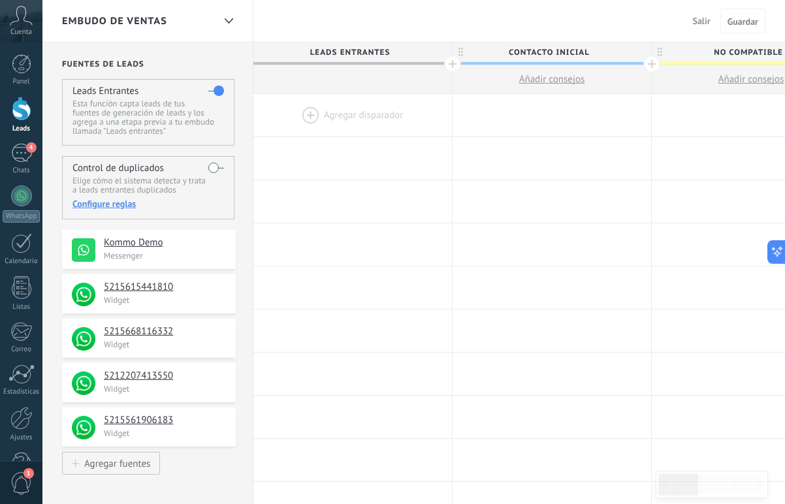
click at [322, 115] on div at bounding box center [352, 115] width 199 height 42
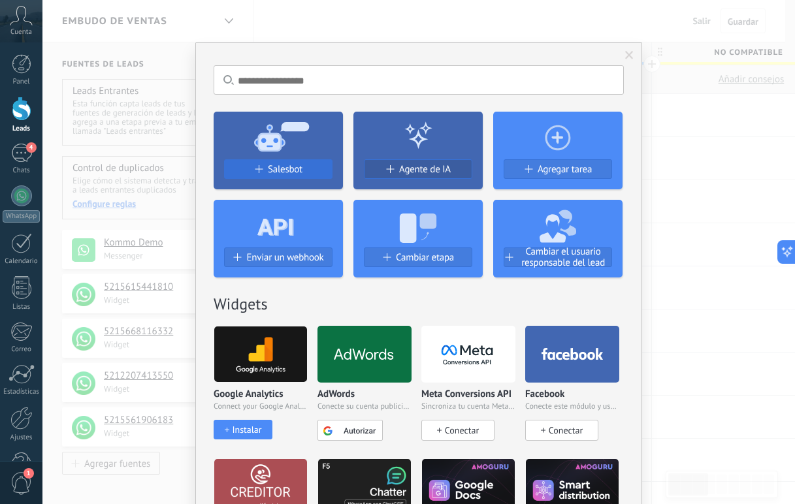
click at [303, 171] on div "Salesbot" at bounding box center [278, 169] width 107 height 11
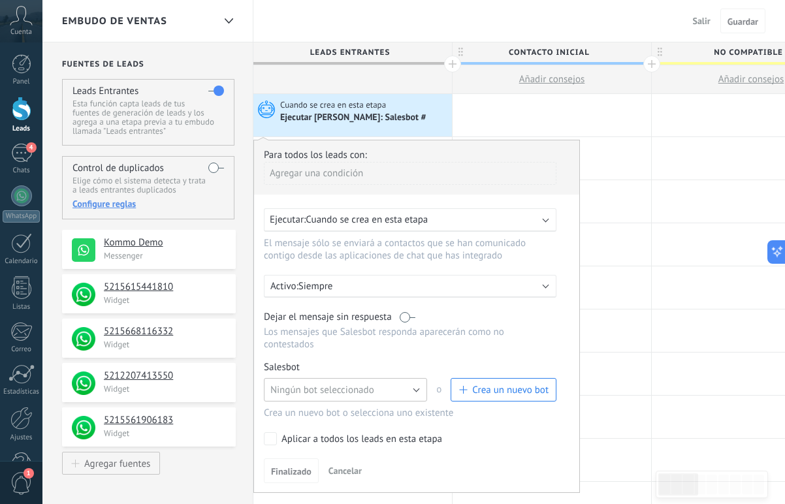
click at [333, 392] on span "Ningún bot seleccionado" at bounding box center [322, 390] width 104 height 12
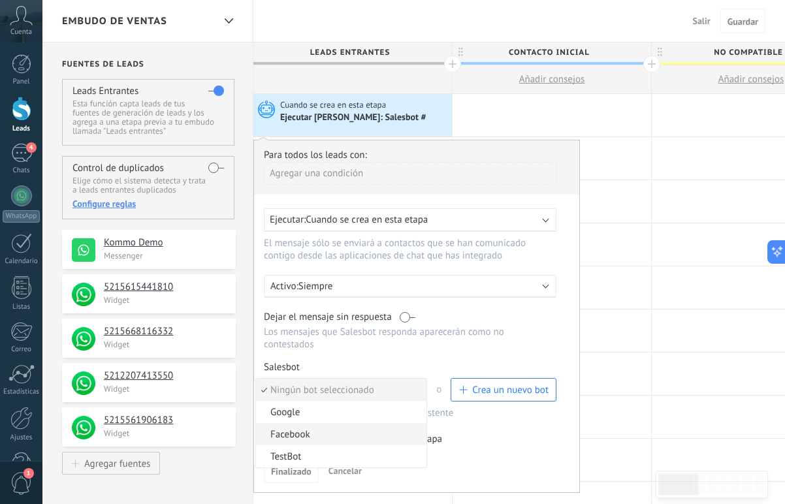
click at [336, 441] on span "Facebook" at bounding box center [339, 435] width 167 height 12
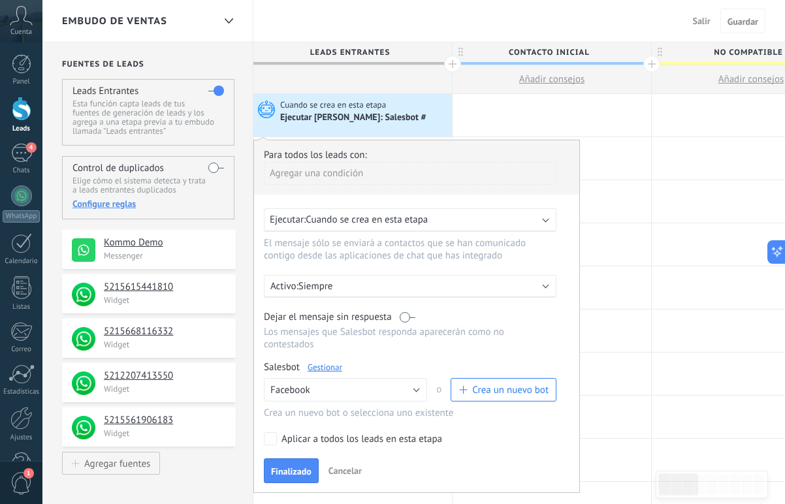
click at [385, 216] on span "Cuando se crea en esta etapa" at bounding box center [367, 220] width 122 height 12
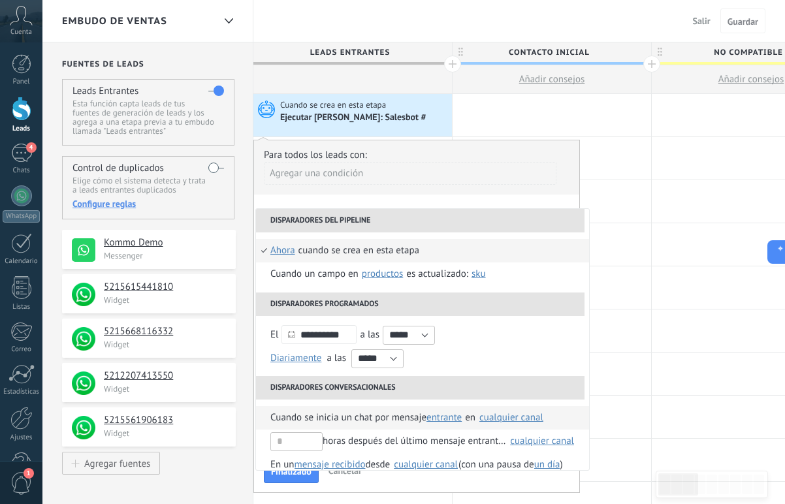
click at [391, 414] on span "Cuando se inicia un chat por mensaje" at bounding box center [348, 418] width 156 height 24
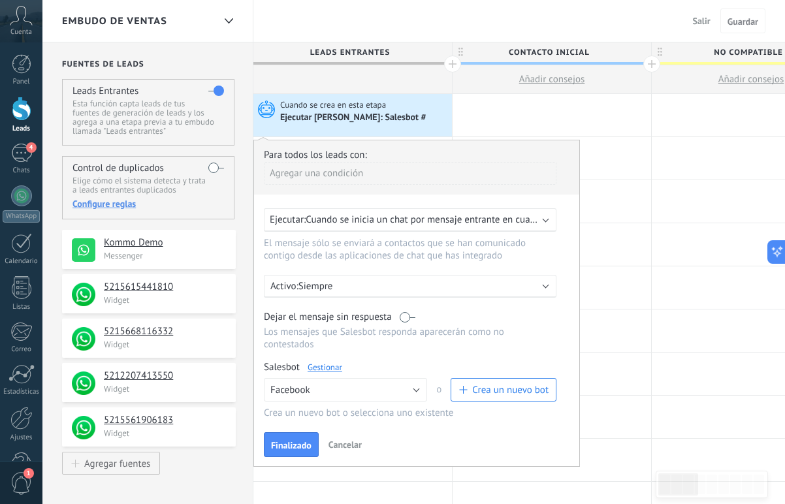
click at [428, 222] on span "Cuando se inicia un chat por mensaje entrante en cualquier canal" at bounding box center [443, 220] width 274 height 12
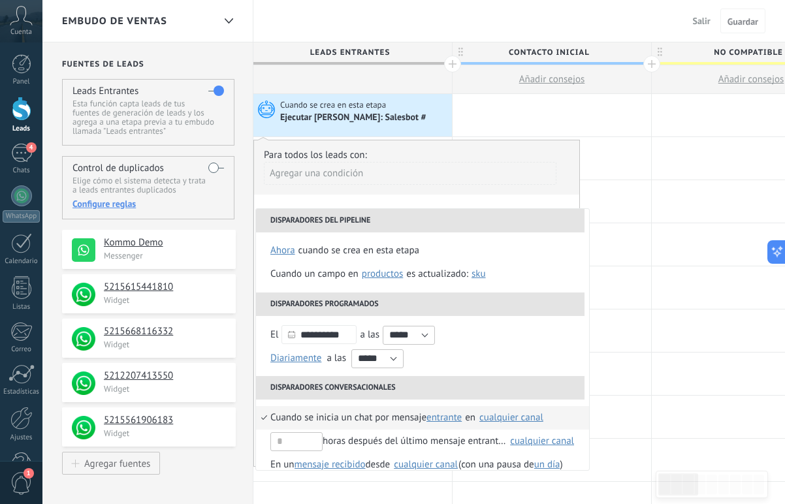
click at [503, 425] on li "Cuando se inicia un chat por mensaje entrante saliente cualquiera entrante en S…" at bounding box center [422, 418] width 333 height 24
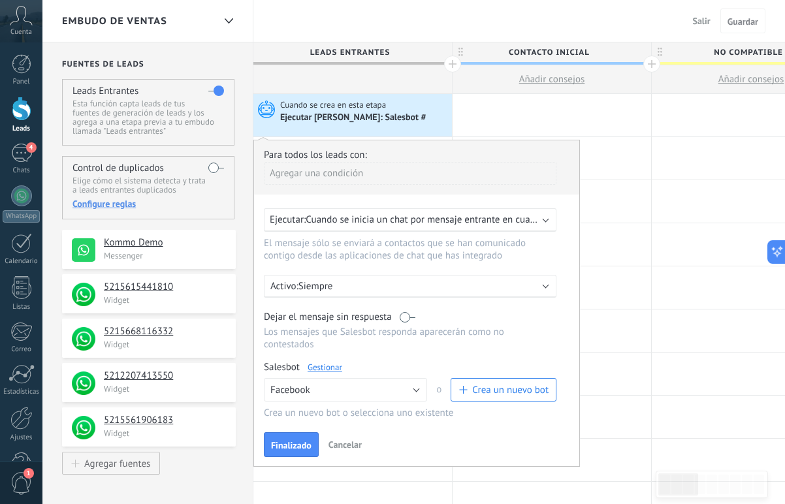
click at [465, 216] on span "Cuando se inicia un chat por mensaje entrante en cualquier canal" at bounding box center [443, 220] width 274 height 12
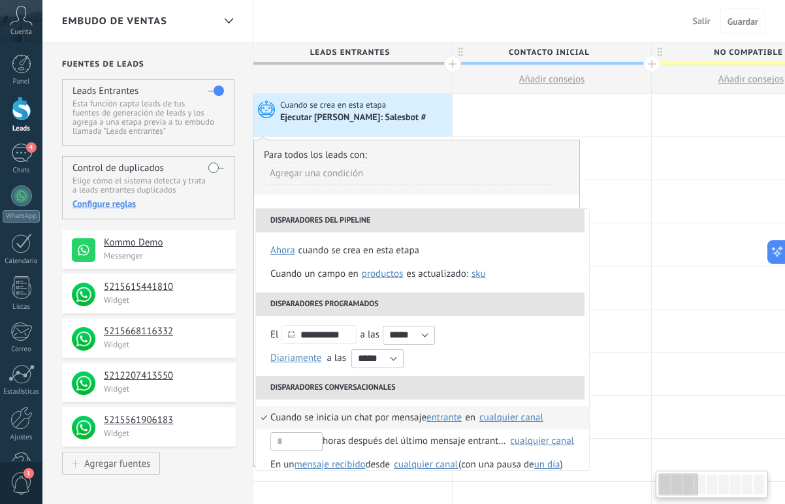
click at [491, 415] on div "cualquier canal" at bounding box center [512, 418] width 64 height 10
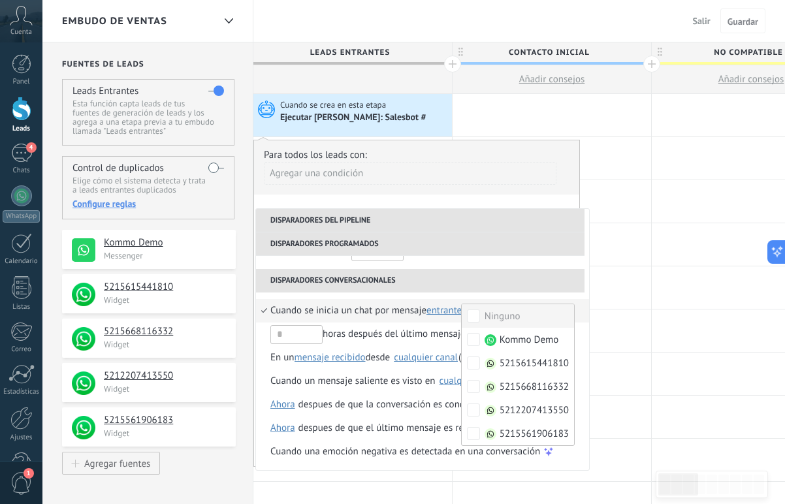
click at [568, 151] on div "Para todos los leads con:" at bounding box center [417, 155] width 306 height 12
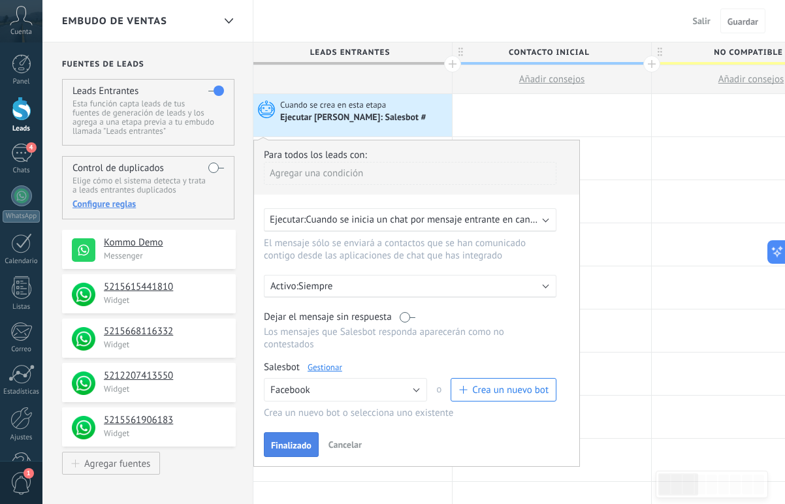
click at [300, 450] on span "Finalizado" at bounding box center [291, 445] width 41 height 9
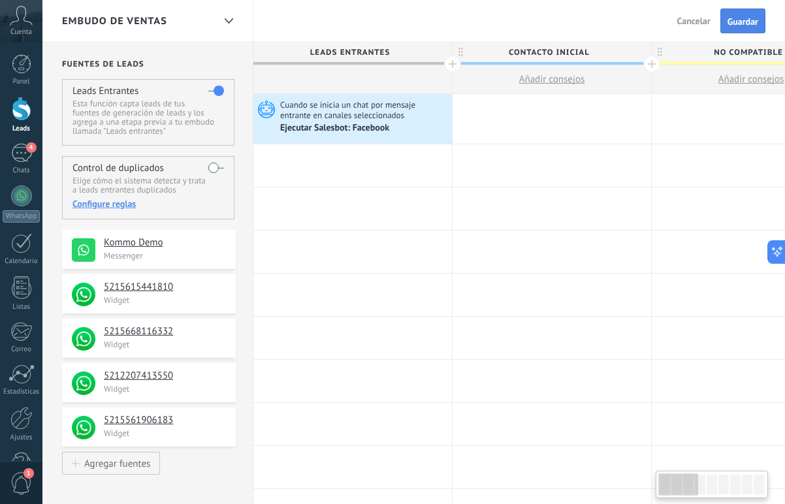
click at [734, 23] on span "Guardar" at bounding box center [743, 21] width 31 height 9
click at [395, 123] on div "Ejecutar Salesbot: Facebook" at bounding box center [364, 128] width 169 height 13
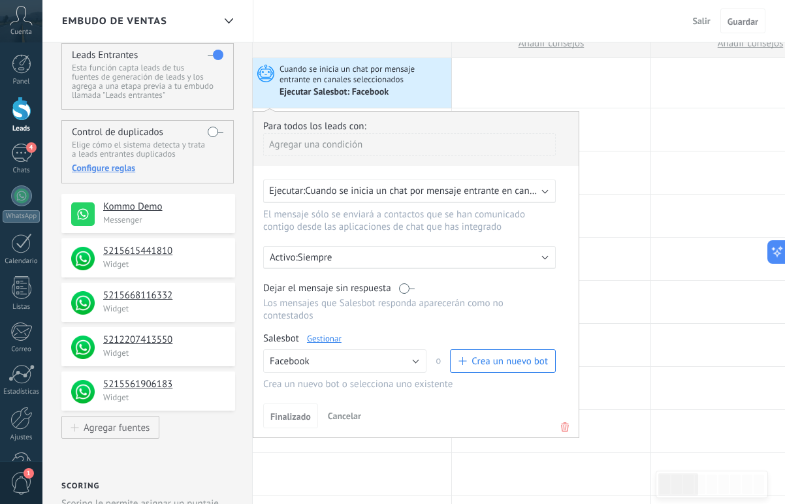
scroll to position [68, 0]
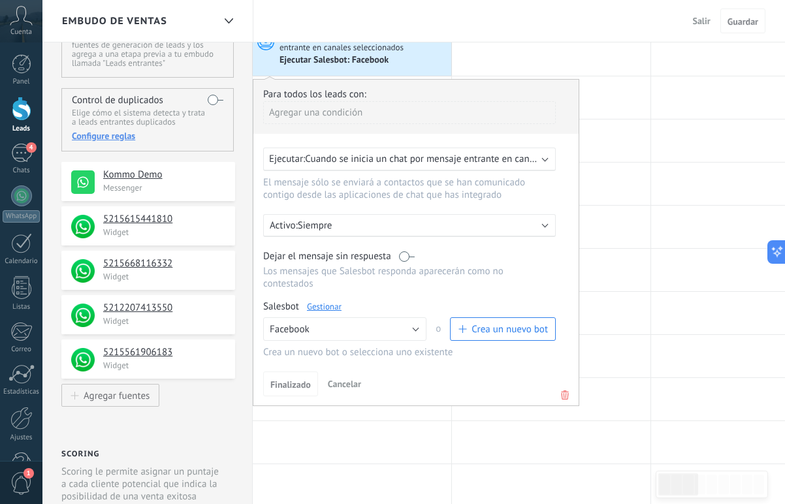
click at [534, 154] on span "Cuando se inicia un chat por mensaje entrante en canales seleccionados" at bounding box center [456, 159] width 302 height 12
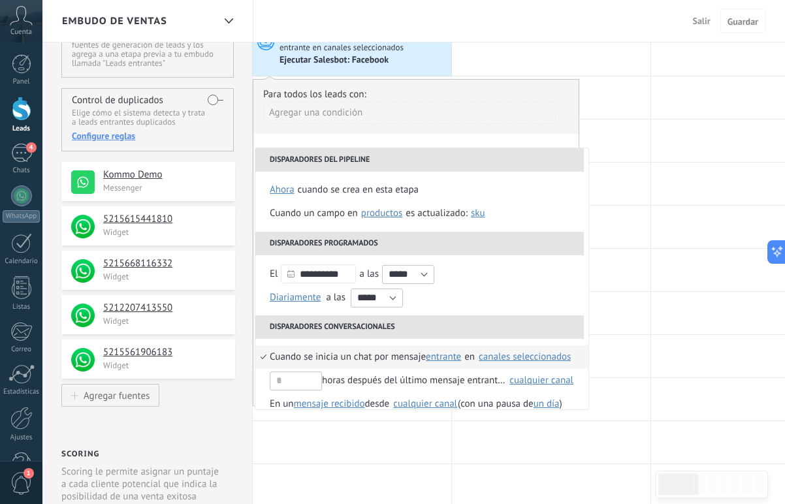
click at [514, 354] on div "canales seleccionados" at bounding box center [525, 357] width 92 height 10
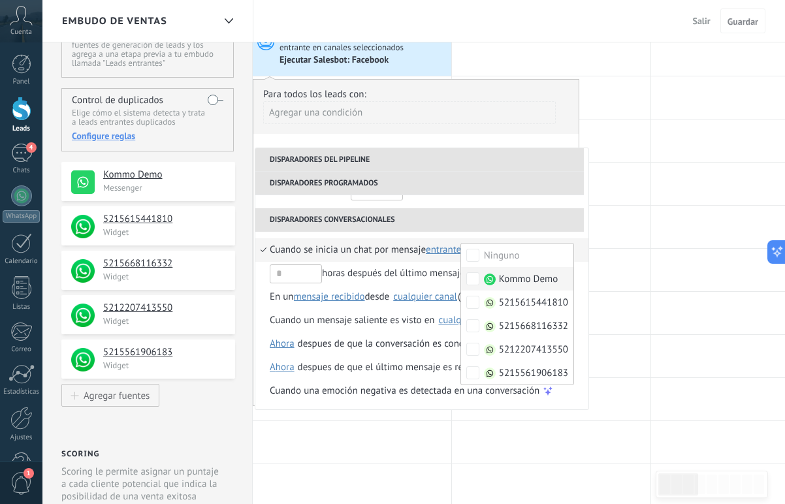
click at [460, 14] on div "Embudo de ventas Salir Cancelar Guardar" at bounding box center [413, 21] width 743 height 42
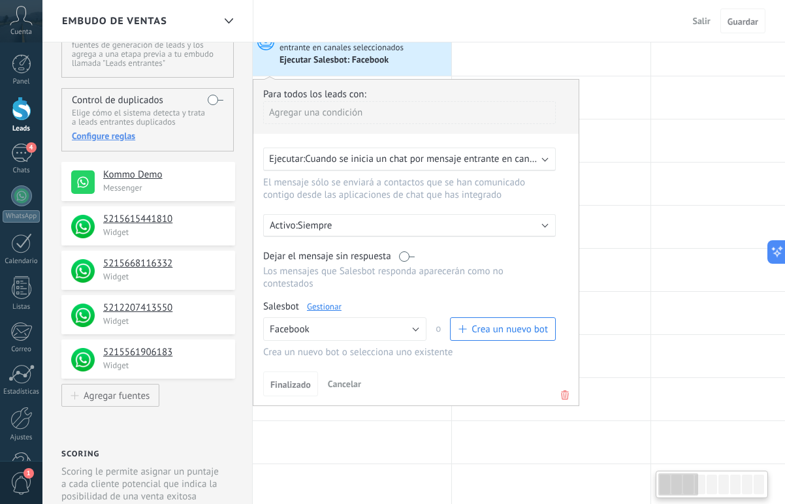
click at [380, 27] on div "Embudo de ventas Salir Cancelar Guardar" at bounding box center [413, 21] width 743 height 42
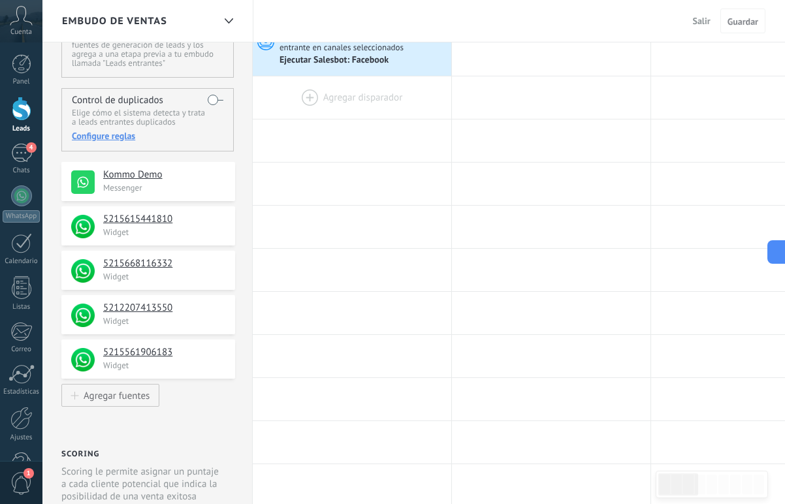
click at [297, 95] on div at bounding box center [352, 97] width 199 height 42
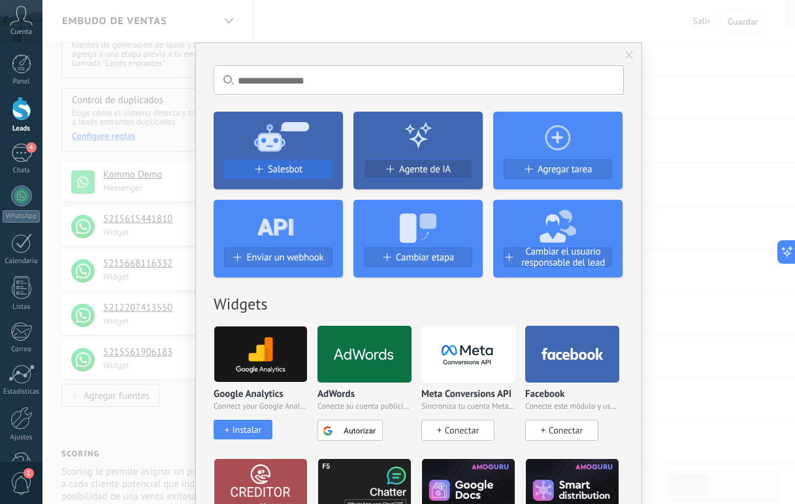
click at [313, 220] on div at bounding box center [278, 224] width 129 height 48
click at [294, 164] on span "Salesbot" at bounding box center [285, 169] width 35 height 11
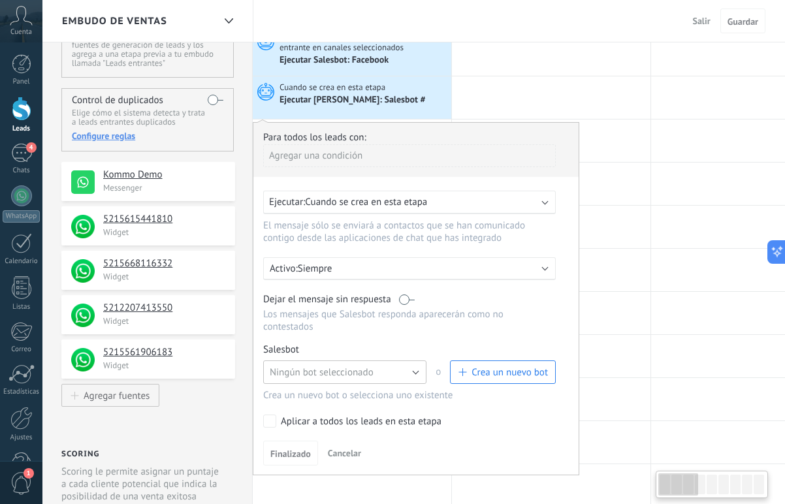
click at [345, 367] on button "Ningún bot seleccionado" at bounding box center [344, 373] width 163 height 24
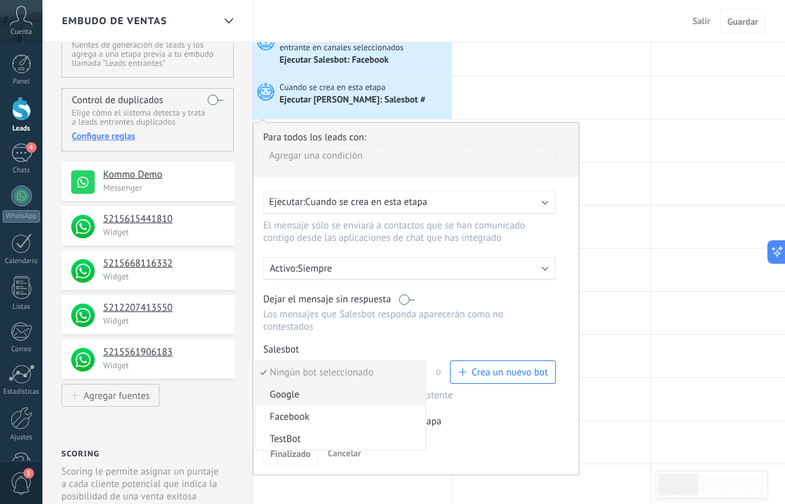
click at [324, 401] on span "Google" at bounding box center [338, 395] width 167 height 12
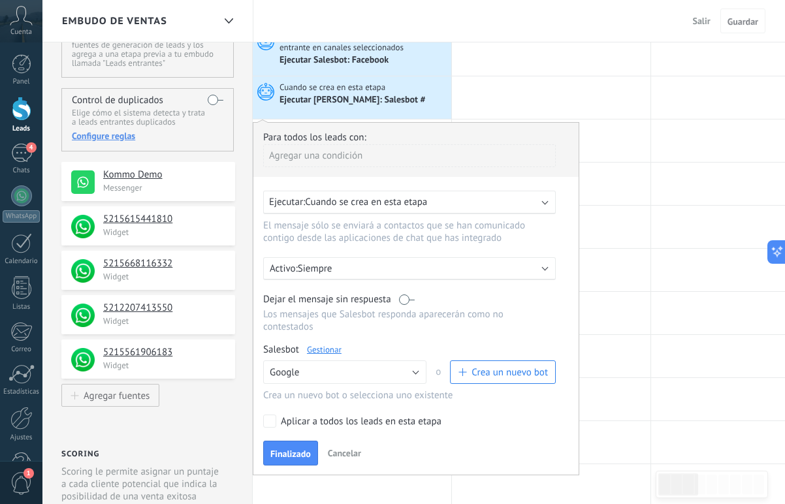
click at [421, 208] on span "Cuando se crea en esta etapa" at bounding box center [366, 202] width 122 height 12
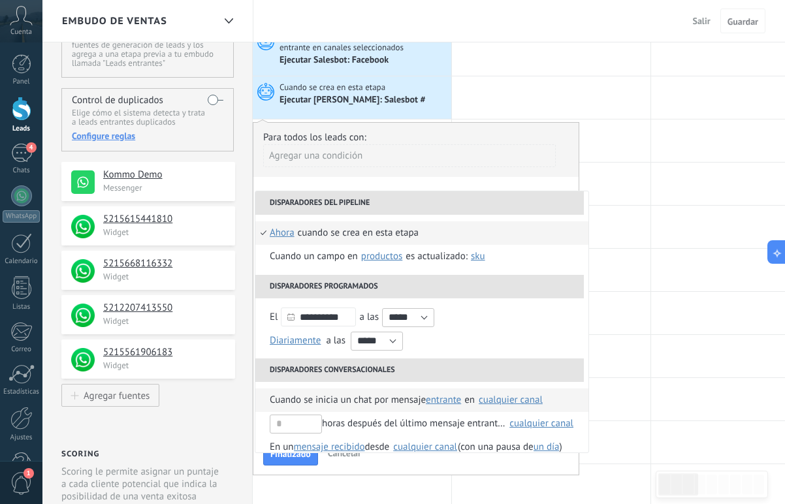
click at [511, 400] on div "cualquier canal" at bounding box center [511, 400] width 64 height 10
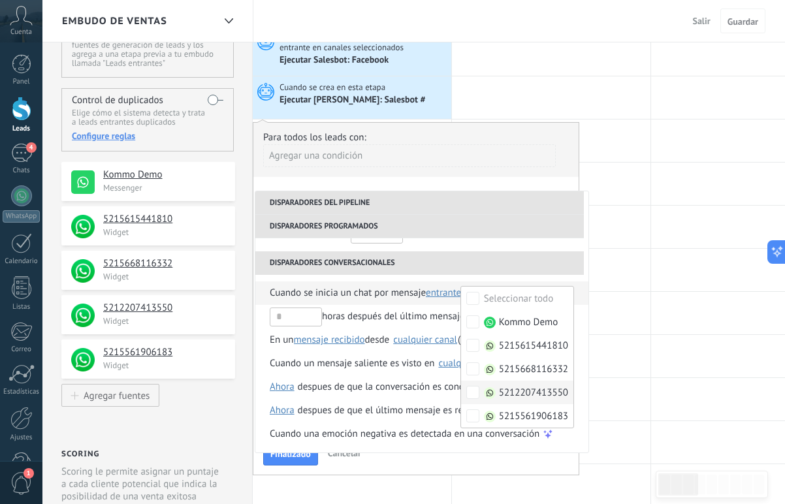
click at [510, 393] on span "5212207413550" at bounding box center [533, 393] width 69 height 13
click at [556, 135] on div "Para todos los leads con:" at bounding box center [416, 137] width 306 height 12
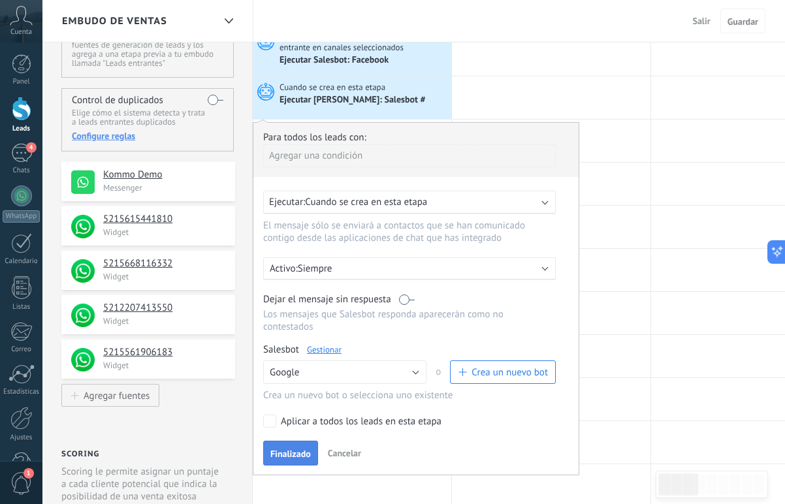
click at [303, 459] on span "Finalizado" at bounding box center [290, 453] width 41 height 9
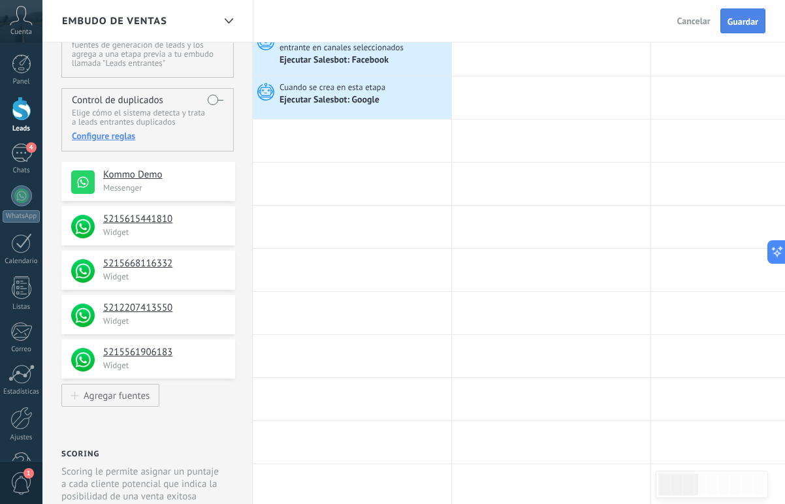
click at [751, 29] on button "Guardar" at bounding box center [743, 20] width 45 height 25
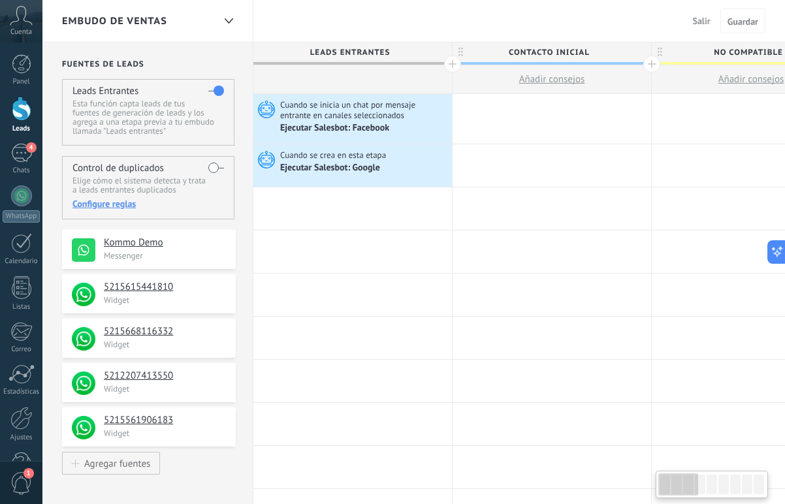
scroll to position [0, 1]
click at [350, 165] on div "Ejecutar Salesbot: Google" at bounding box center [331, 169] width 102 height 12
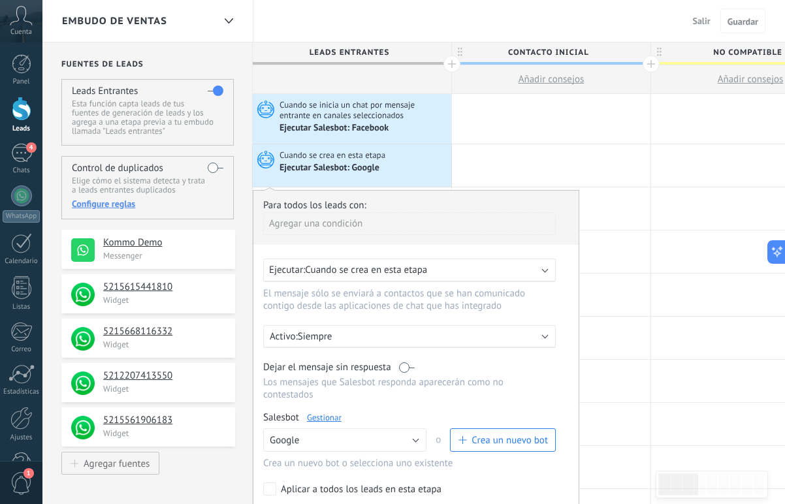
click at [323, 419] on link "Gestionar" at bounding box center [324, 417] width 35 height 11
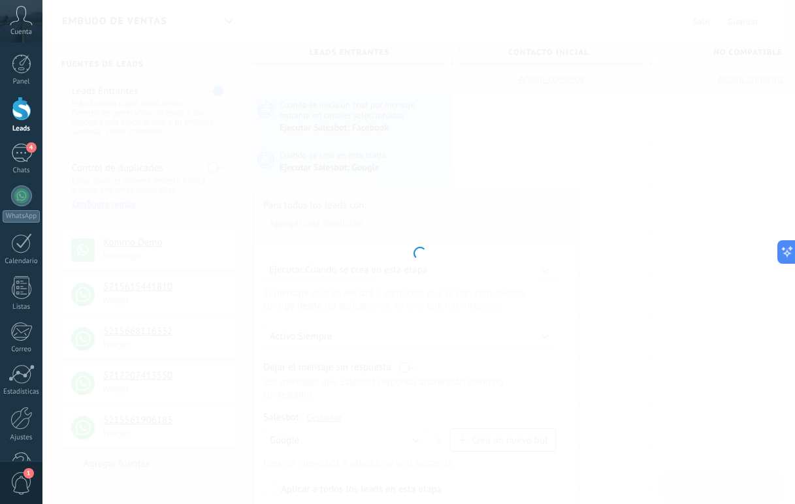
type input "******"
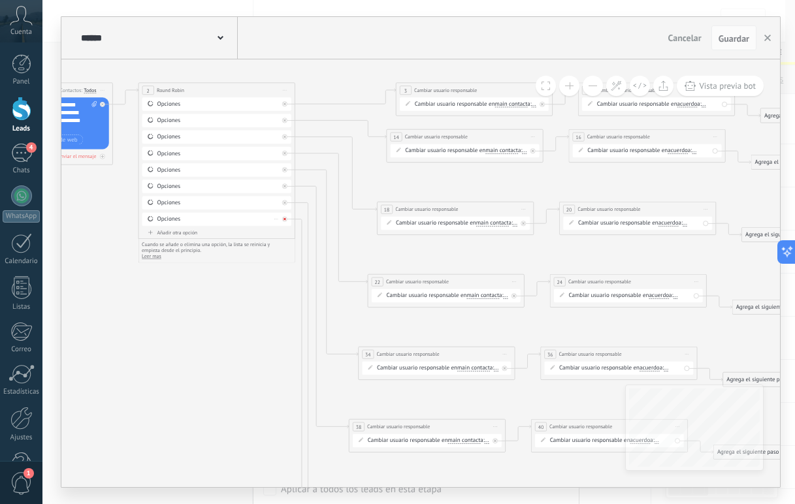
click at [284, 217] on div at bounding box center [284, 219] width 5 height 5
click at [282, 201] on div at bounding box center [284, 203] width 5 height 5
click at [284, 188] on div at bounding box center [284, 186] width 5 height 5
click at [274, 188] on div "Borrar" at bounding box center [276, 186] width 8 height 11
click at [286, 197] on div "Borrar" at bounding box center [288, 197] width 35 height 13
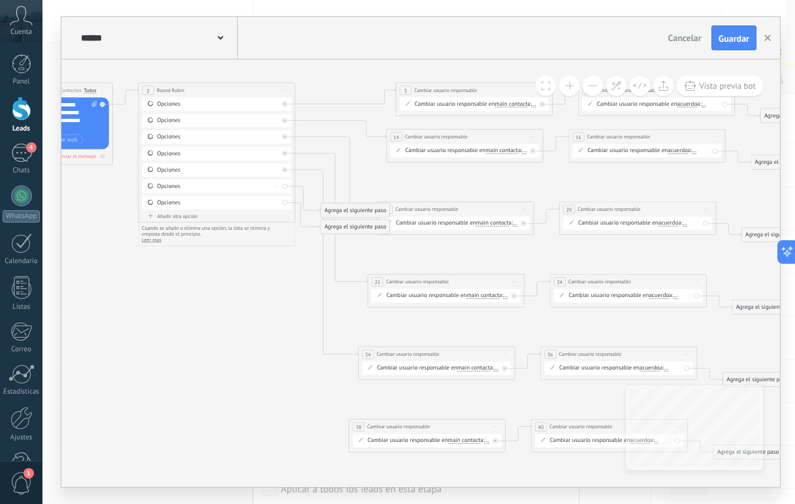
click at [280, 185] on div "Borrar" at bounding box center [276, 186] width 8 height 11
click at [291, 195] on div "Borrar" at bounding box center [288, 197] width 35 height 13
click at [280, 187] on div "Opciones [GEOGRAPHIC_DATA]" at bounding box center [216, 186] width 149 height 13
click at [276, 186] on icon at bounding box center [276, 186] width 4 height 1
click at [295, 194] on div "Borrar" at bounding box center [288, 197] width 35 height 13
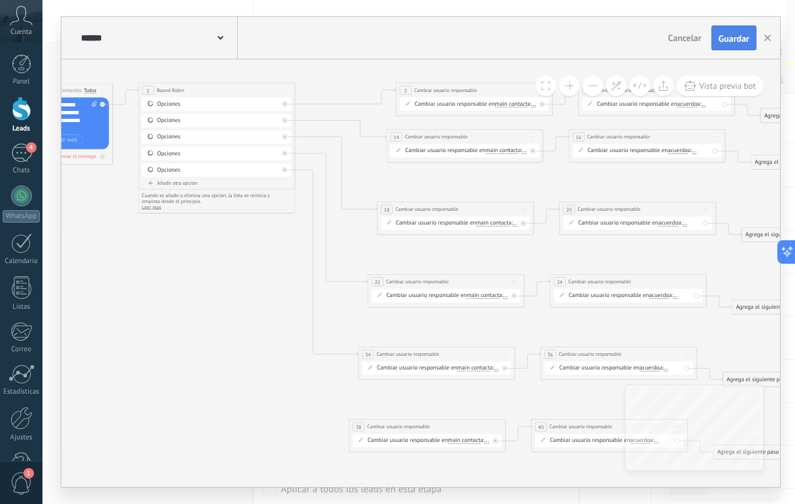
click at [739, 46] on button "Guardar" at bounding box center [733, 37] width 45 height 25
click at [619, 82] on use at bounding box center [617, 86] width 10 height 10
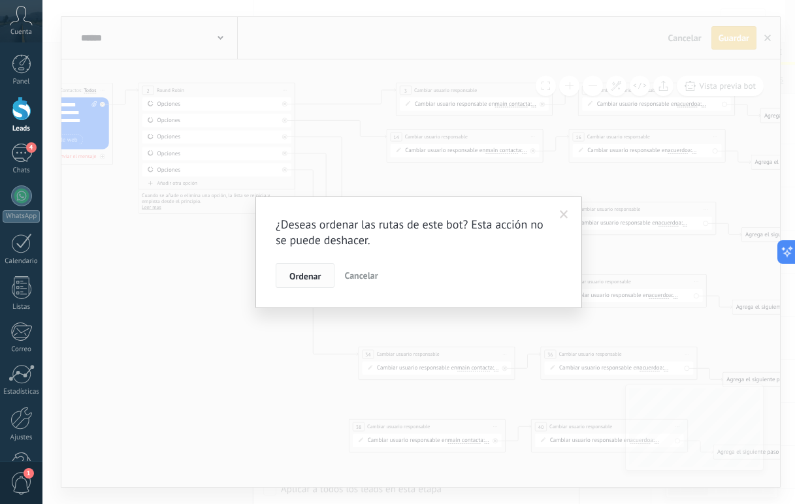
click at [304, 276] on span "Ordenar" at bounding box center [304, 276] width 31 height 9
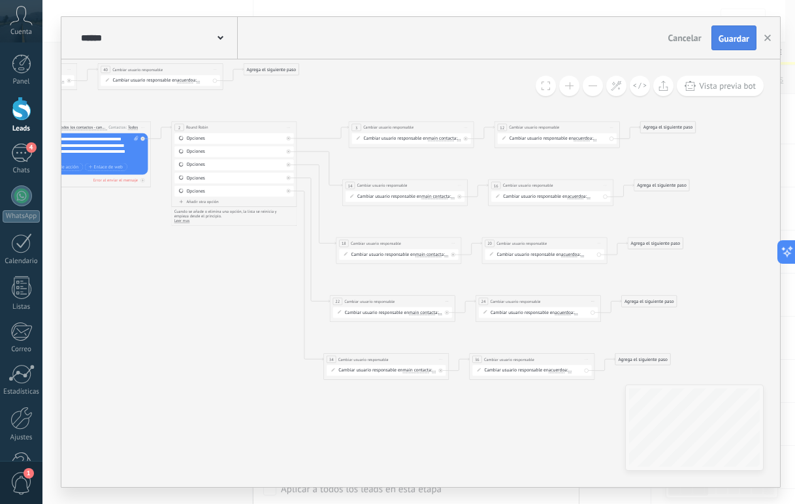
click at [725, 38] on span "Guardar" at bounding box center [734, 38] width 31 height 9
click at [766, 35] on icon "button" at bounding box center [767, 38] width 7 height 7
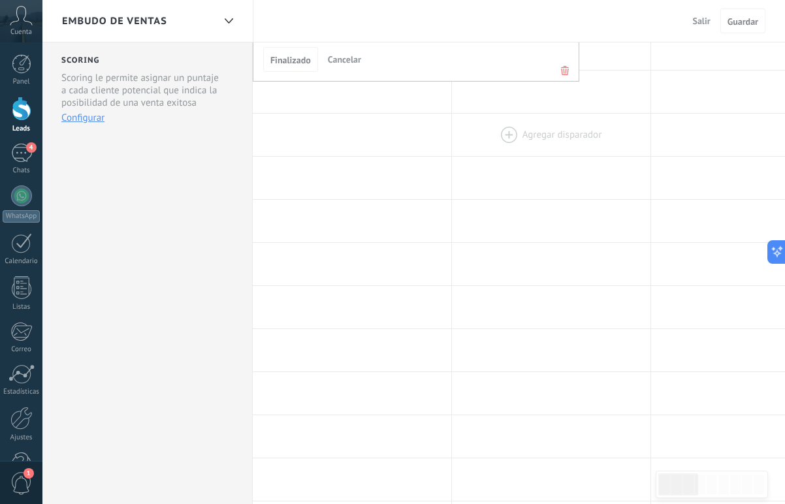
scroll to position [107, 0]
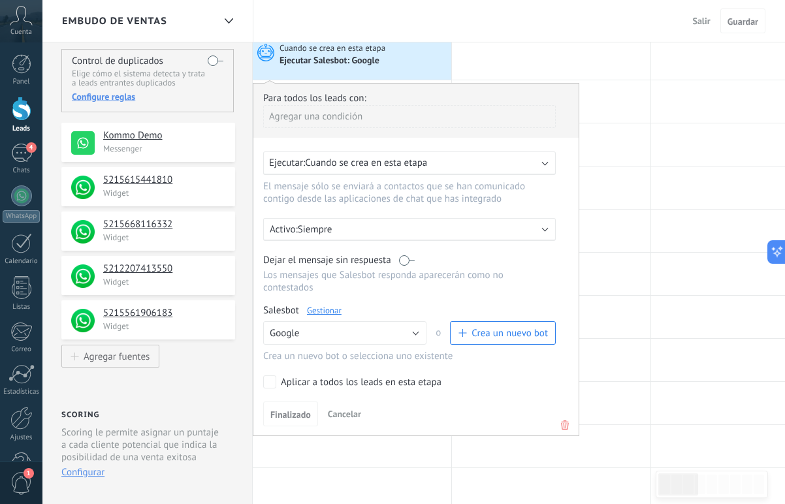
click at [495, 31] on div "Embudo de ventas Salir Cancelar Guardar" at bounding box center [413, 21] width 743 height 42
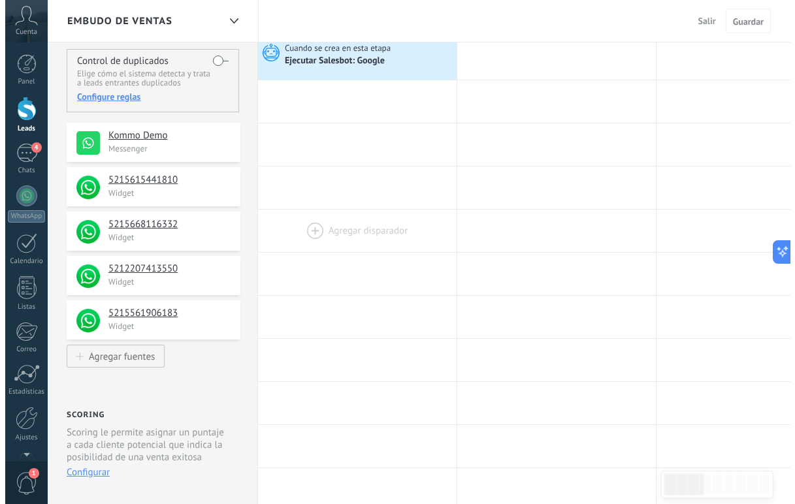
scroll to position [0, 0]
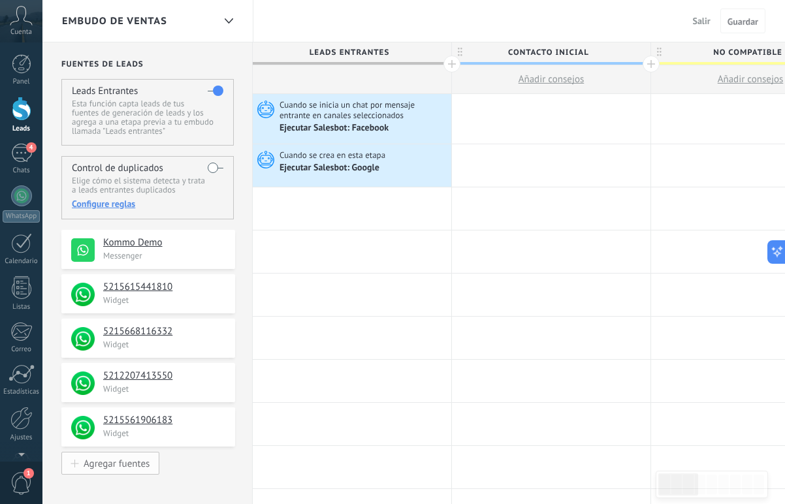
click at [126, 462] on div "Agregar fuentes" at bounding box center [117, 463] width 66 height 11
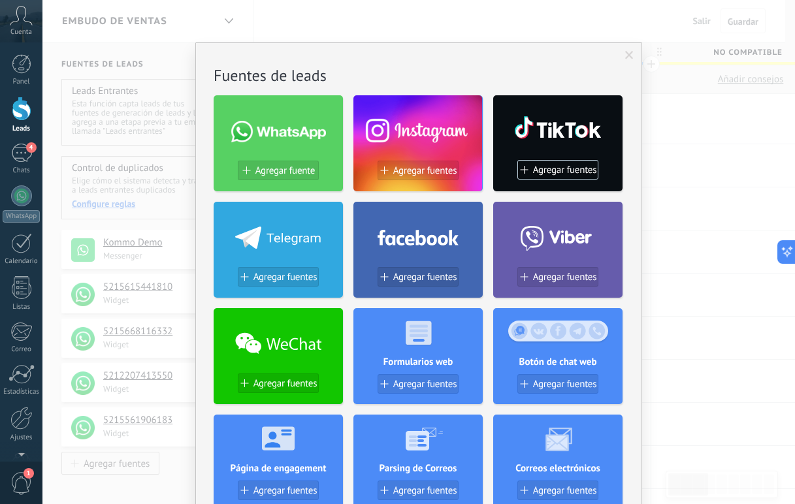
click at [138, 282] on div "No hay resultados Fuentes de leads Agregar fuente Agregar fuentes Agregar fuent…" at bounding box center [418, 252] width 753 height 504
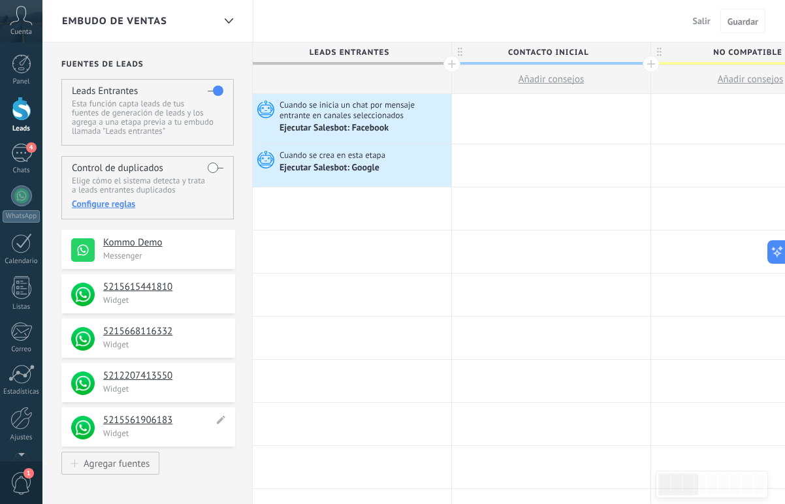
click at [117, 418] on h4 "5215561906183" at bounding box center [158, 420] width 110 height 13
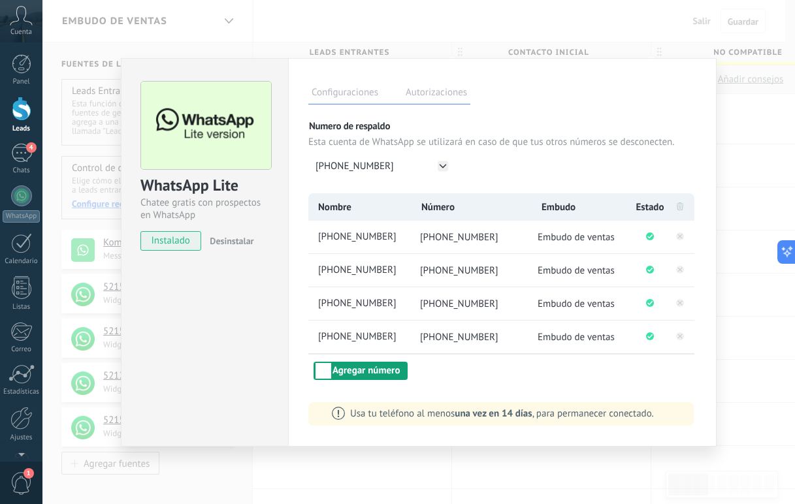
click at [357, 375] on button "Agregar número" at bounding box center [361, 371] width 94 height 18
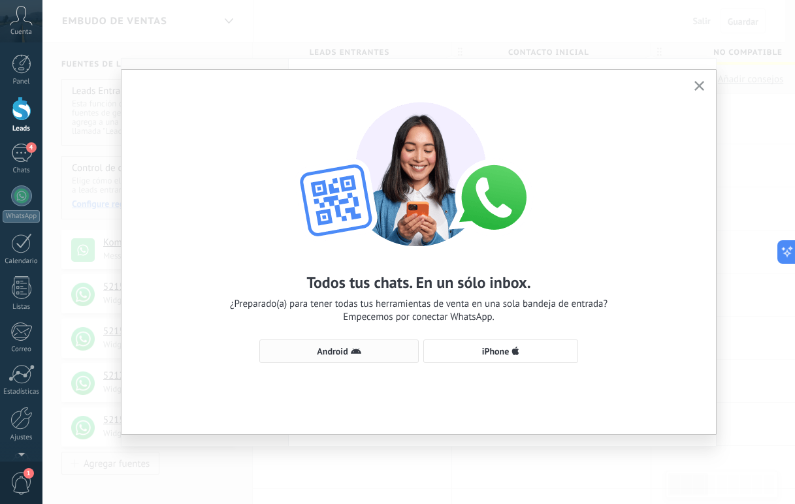
click at [355, 352] on use "button" at bounding box center [356, 351] width 10 height 6
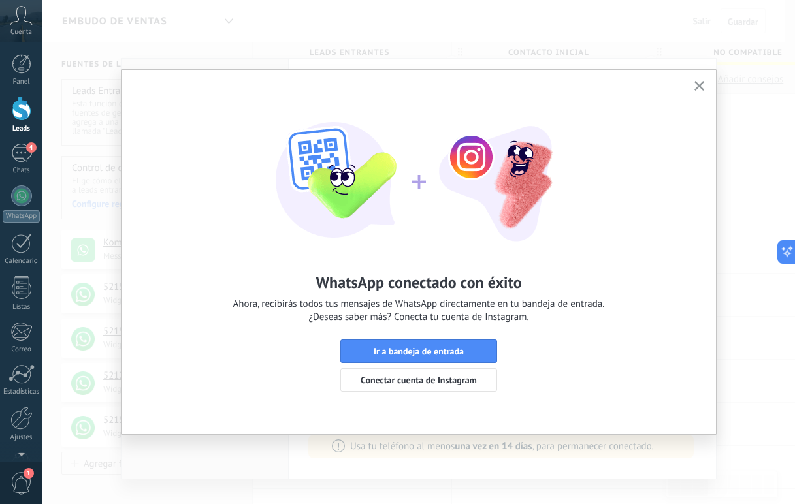
click at [702, 87] on icon "button" at bounding box center [699, 86] width 10 height 10
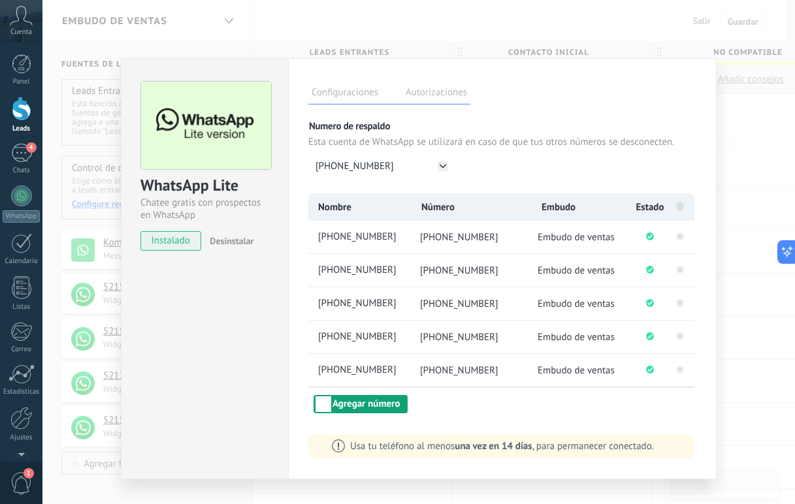
click at [390, 400] on button "Agregar número" at bounding box center [361, 404] width 94 height 18
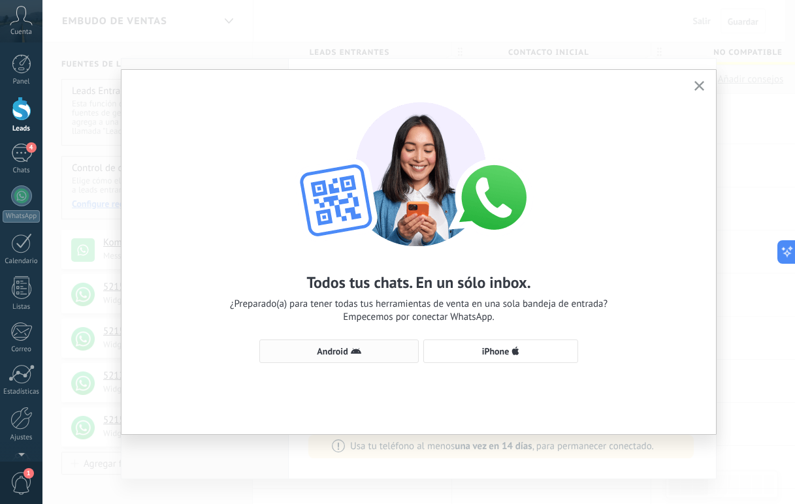
click at [368, 351] on span "Android" at bounding box center [339, 351] width 145 height 10
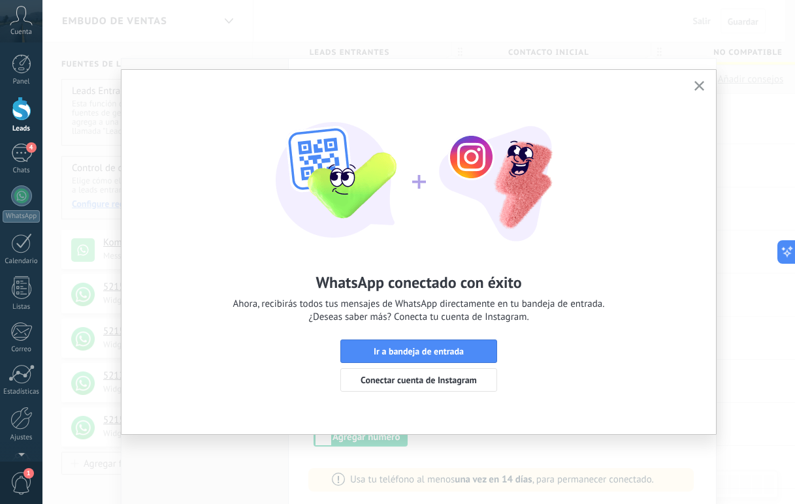
click at [696, 83] on use "button" at bounding box center [699, 86] width 10 height 10
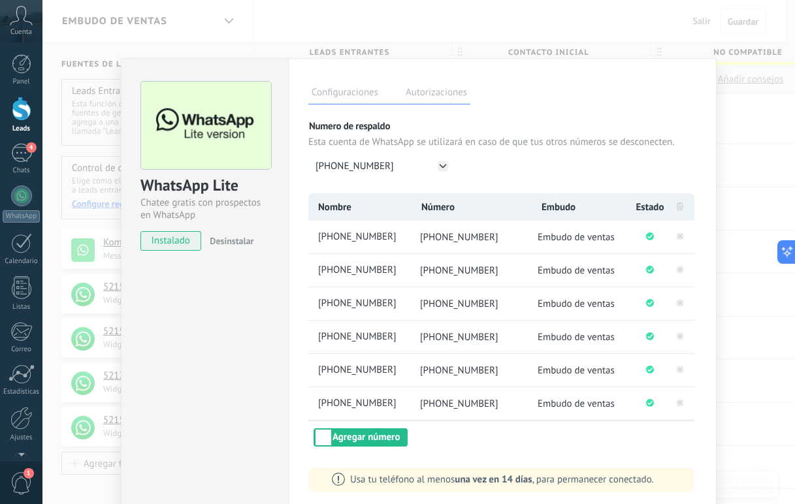
click at [319, 27] on div "WhatsApp Lite Chatee gratis con prospectos en WhatsApp instalado Desinstalar Co…" at bounding box center [418, 252] width 753 height 504
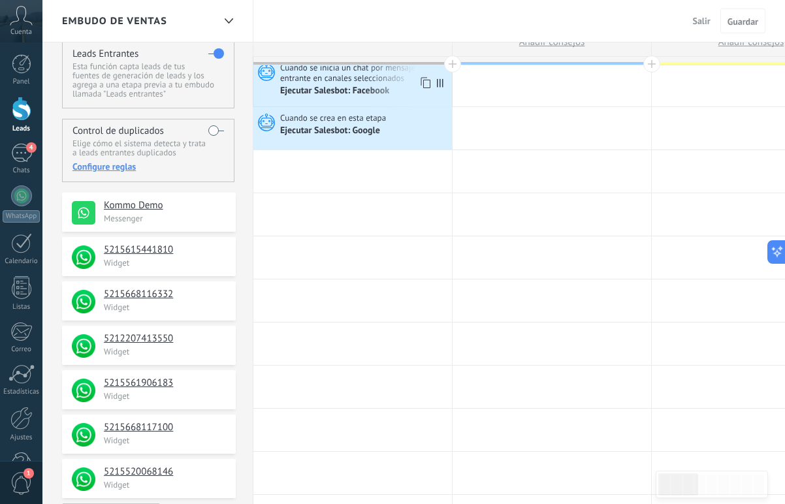
click at [343, 82] on span "Cuando se inicia un chat por mensaje entrante en canales seleccionados" at bounding box center [364, 73] width 169 height 22
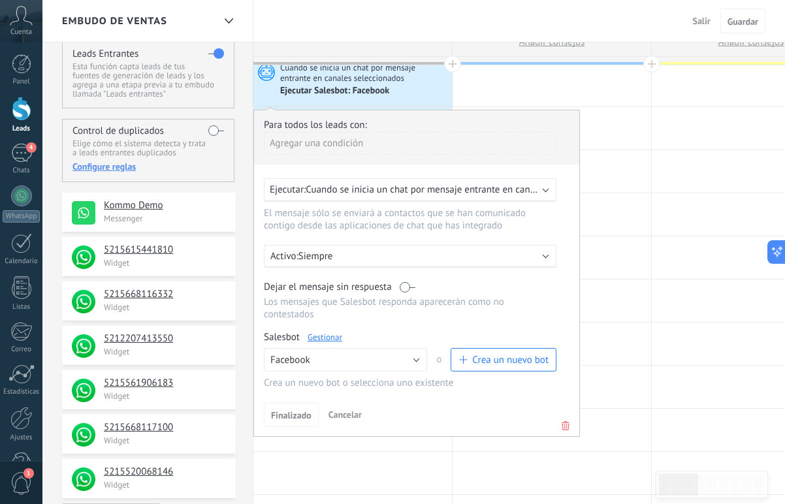
click at [475, 186] on span "Cuando se inicia un chat por mensaje entrante en canales seleccionados" at bounding box center [457, 190] width 302 height 12
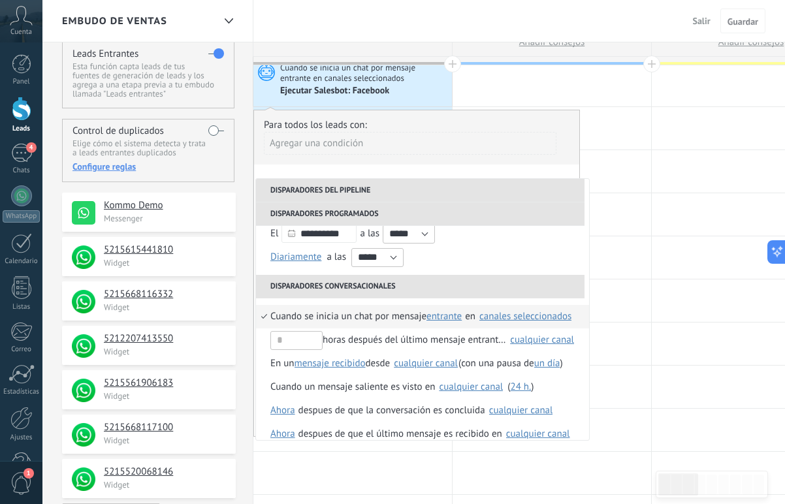
click at [506, 318] on div "canales seleccionados" at bounding box center [526, 317] width 92 height 10
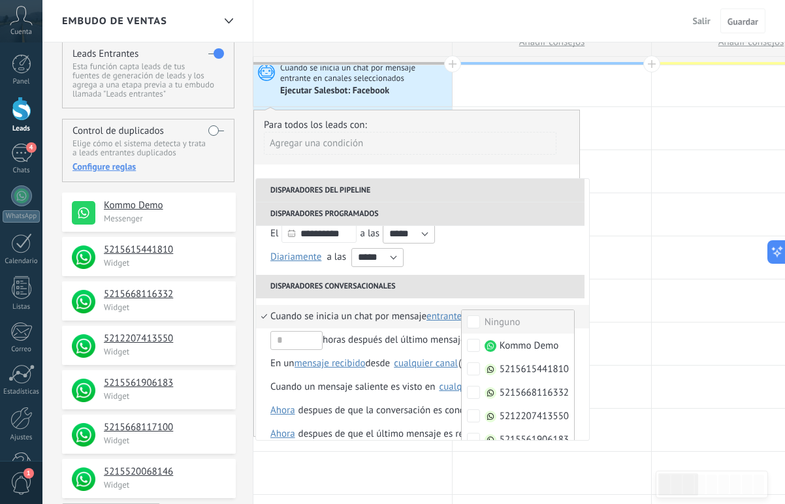
scroll to position [130, 0]
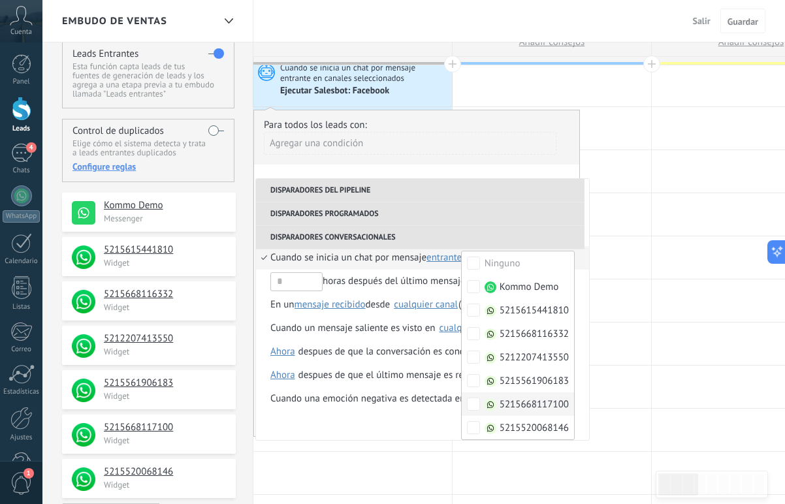
click at [471, 398] on label "5215668117100" at bounding box center [518, 405] width 112 height 24
click at [555, 119] on div "Para todos los leads con:" at bounding box center [417, 125] width 306 height 12
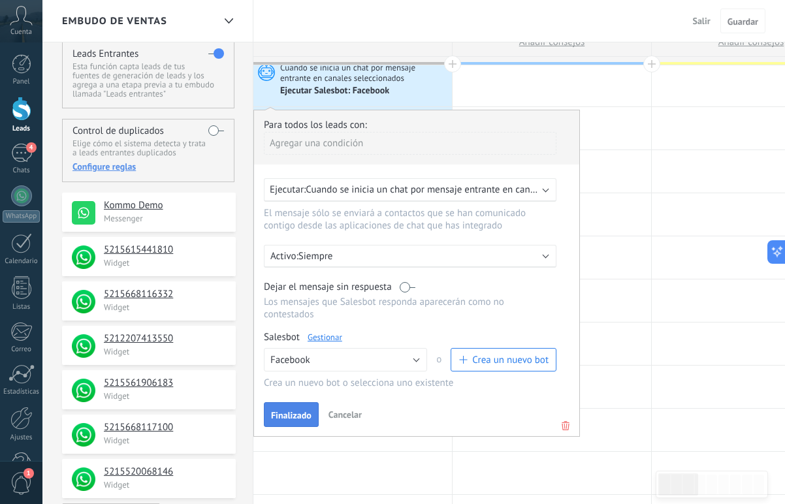
click at [267, 417] on button "Finalizado" at bounding box center [291, 414] width 55 height 25
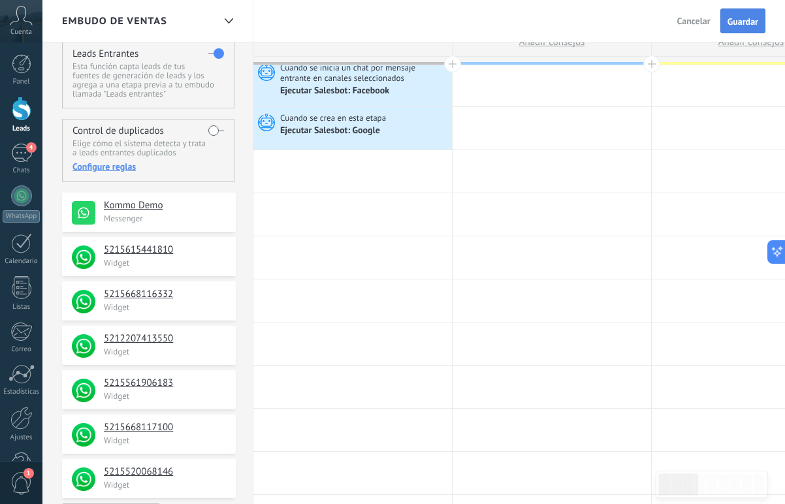
click at [749, 19] on span "Guardar" at bounding box center [743, 21] width 31 height 9
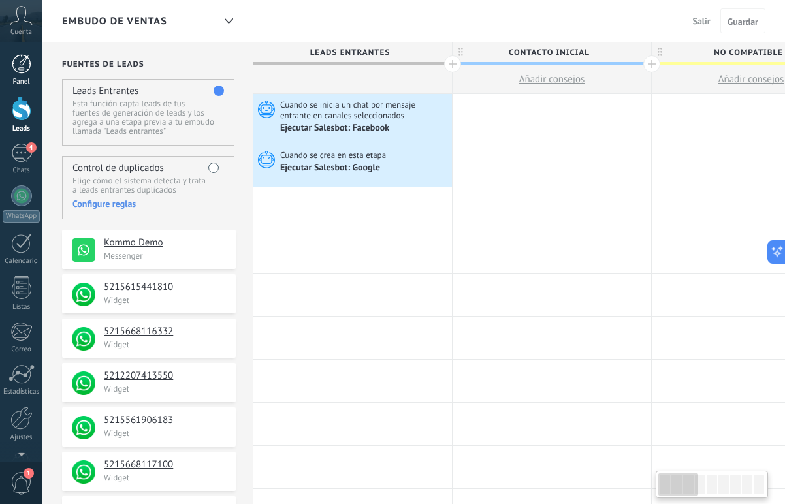
click at [31, 74] on link "Panel" at bounding box center [21, 70] width 42 height 32
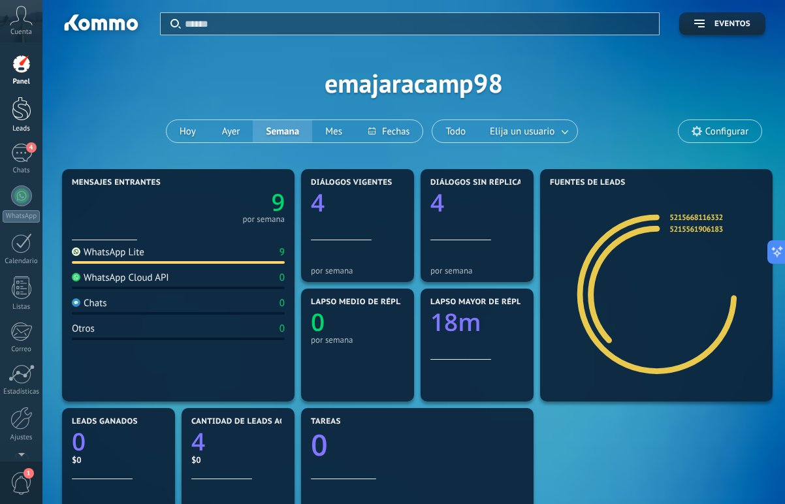
click at [28, 116] on div at bounding box center [22, 109] width 20 height 24
